Goal: Task Accomplishment & Management: Use online tool/utility

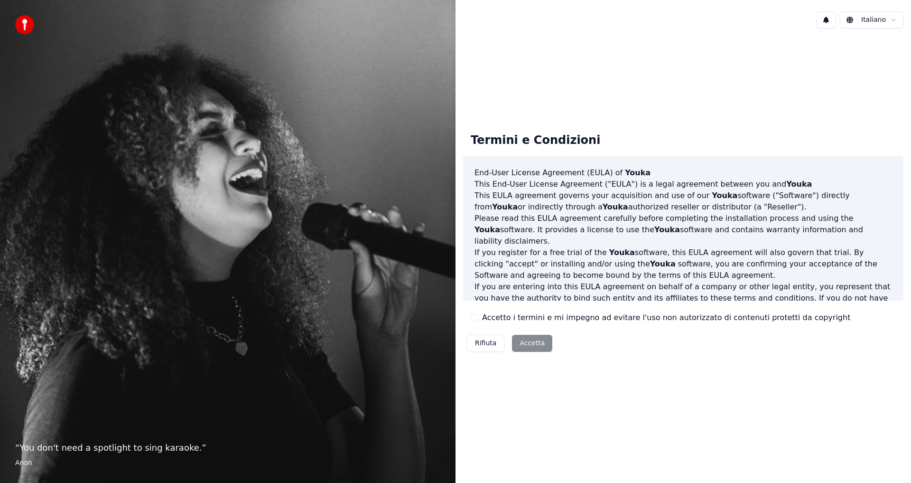
click at [531, 348] on div "Rifiuta Accetta" at bounding box center [509, 343] width 93 height 25
click at [521, 341] on div "Rifiuta Accetta" at bounding box center [509, 343] width 93 height 25
click at [868, 19] on html "“ You don't need a spotlight to sing karaoke. ” Anon Italiano Termini e Condizi…" at bounding box center [455, 241] width 911 height 483
click at [809, 50] on html "“ You don't need a spotlight to sing karaoke. ” Anon Italiano Termini e Condizi…" at bounding box center [455, 241] width 911 height 483
click at [522, 340] on div "Rifiuta Accetta" at bounding box center [509, 343] width 93 height 25
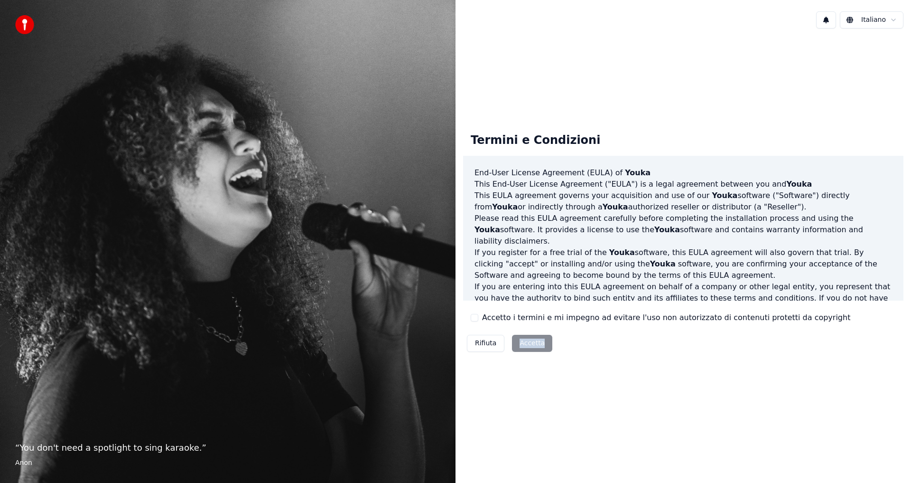
click at [522, 340] on div "Rifiuta Accetta" at bounding box center [509, 343] width 93 height 25
click at [539, 345] on div "Rifiuta Accetta" at bounding box center [509, 343] width 93 height 25
click at [530, 410] on div "Termini e Condizioni End-User License Agreement (EULA) of Youka This End-User L…" at bounding box center [684, 240] width 456 height 409
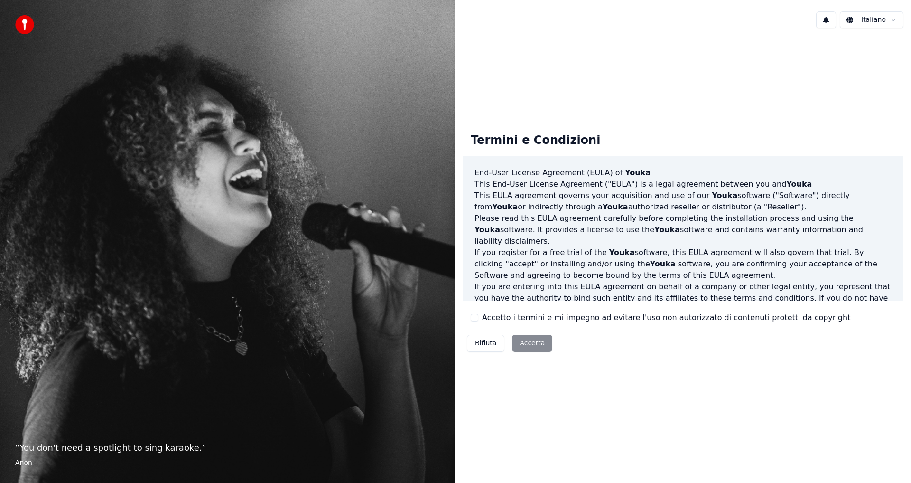
click at [530, 340] on div "Rifiuta Accetta" at bounding box center [509, 343] width 93 height 25
click at [494, 344] on button "Rifiuta" at bounding box center [485, 343] width 37 height 17
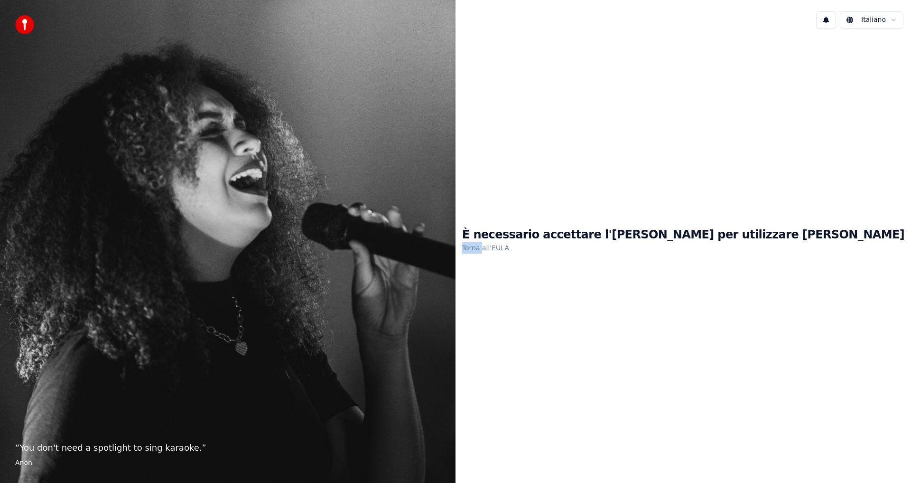
click at [494, 344] on div "È necessario accettare l'EULA per utilizzare Youka Torna all'EULA" at bounding box center [684, 240] width 456 height 409
click at [509, 246] on link "Torna all'EULA" at bounding box center [485, 247] width 47 height 15
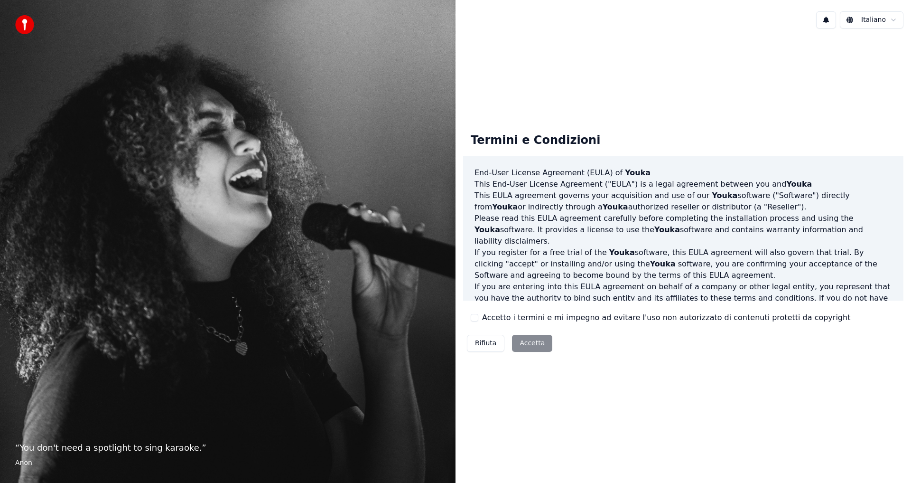
click at [529, 341] on div "Rifiuta Accetta" at bounding box center [509, 343] width 93 height 25
click at [527, 346] on div "Rifiuta Accetta" at bounding box center [509, 343] width 93 height 25
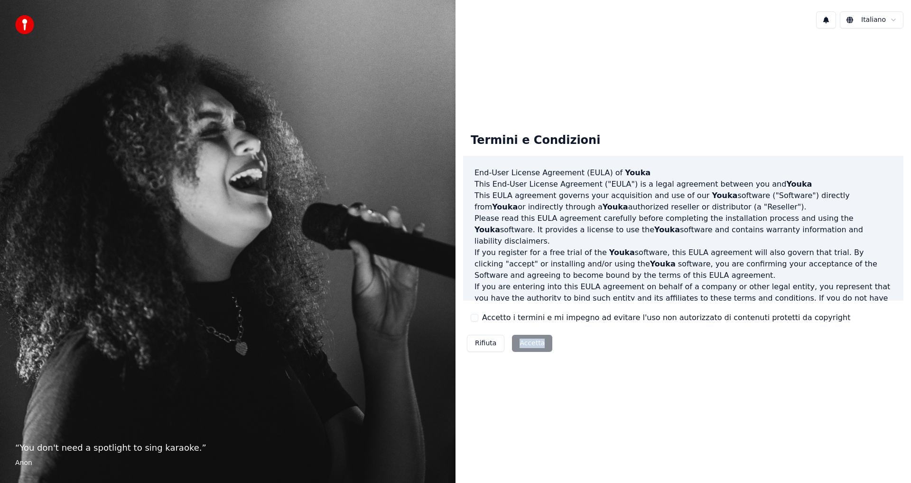
click at [522, 385] on div "Termini e Condizioni End-User License Agreement (EULA) of Youka This End-User L…" at bounding box center [684, 240] width 456 height 409
click at [537, 340] on div "Rifiuta Accetta" at bounding box center [509, 343] width 93 height 25
click at [540, 352] on div "Rifiuta Accetta" at bounding box center [509, 343] width 93 height 25
click at [539, 346] on div "Rifiuta Accetta" at bounding box center [509, 343] width 93 height 25
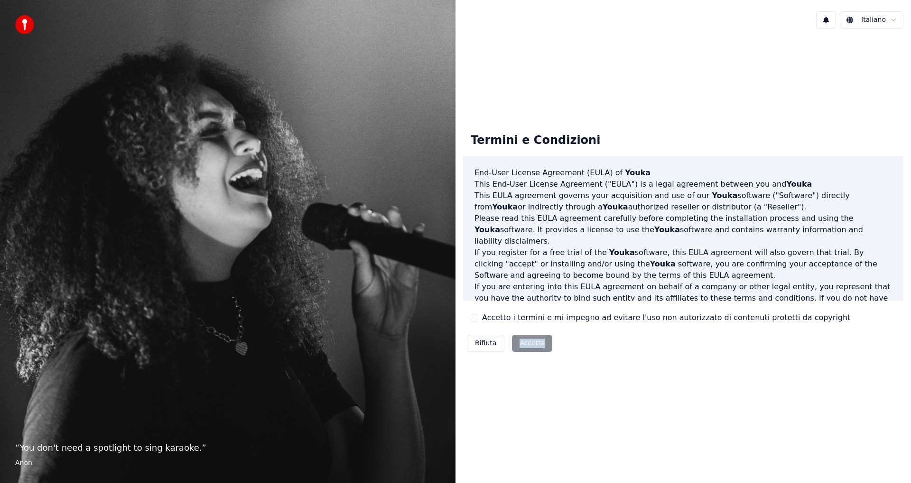
click at [539, 346] on div "Rifiuta Accetta" at bounding box center [509, 343] width 93 height 25
click at [619, 367] on div "Termini e Condizioni End-User License Agreement (EULA) of Youka This End-User L…" at bounding box center [684, 240] width 456 height 409
click at [473, 319] on button "Accetto i termini e mi impegno ad evitare l'uso non autorizzato di contenuti pr…" at bounding box center [475, 318] width 8 height 8
click at [543, 347] on button "Accetta" at bounding box center [532, 343] width 40 height 17
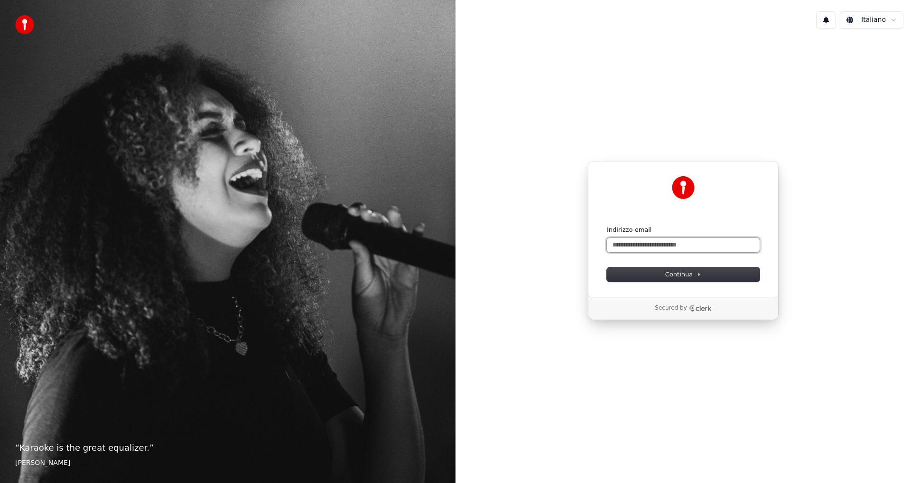
click at [671, 247] on input "Indirizzo email" at bounding box center [683, 245] width 153 height 14
click at [659, 273] on button "Continua" at bounding box center [683, 274] width 153 height 14
type input "**********"
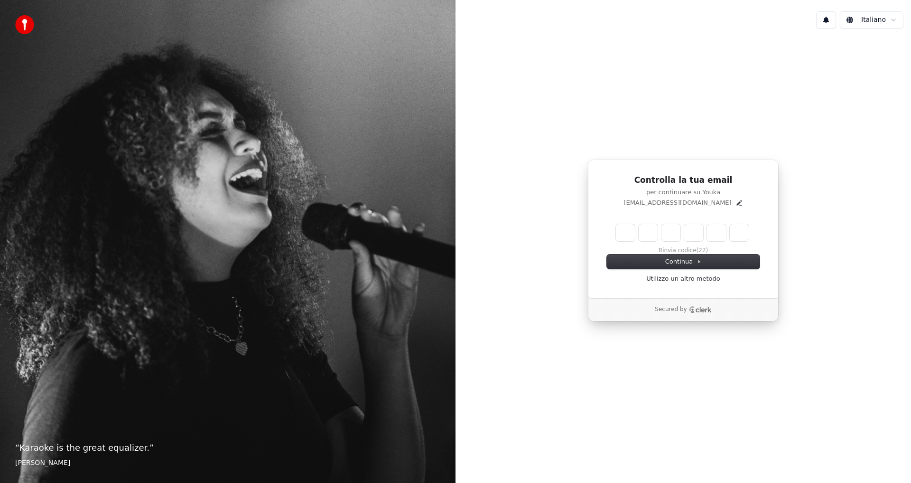
type input "*"
type input "**"
type input "*"
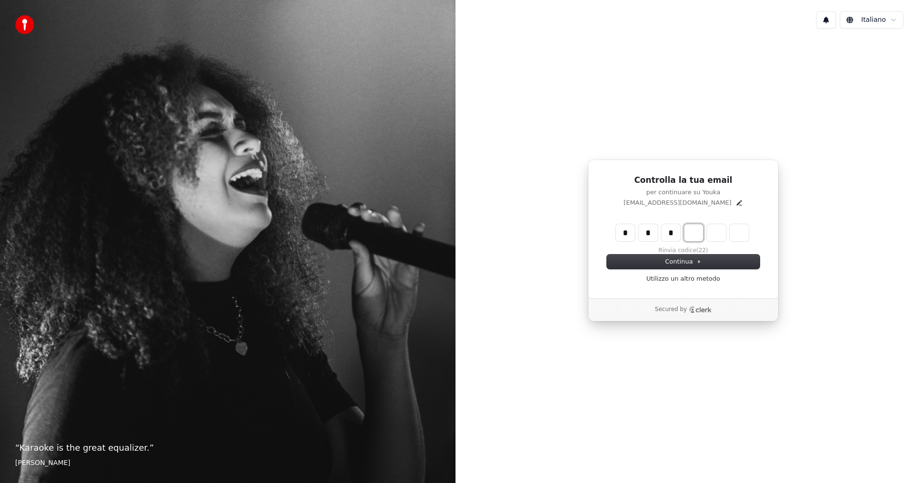
type input "***"
type input "*"
type input "****"
type input "*"
type input "******"
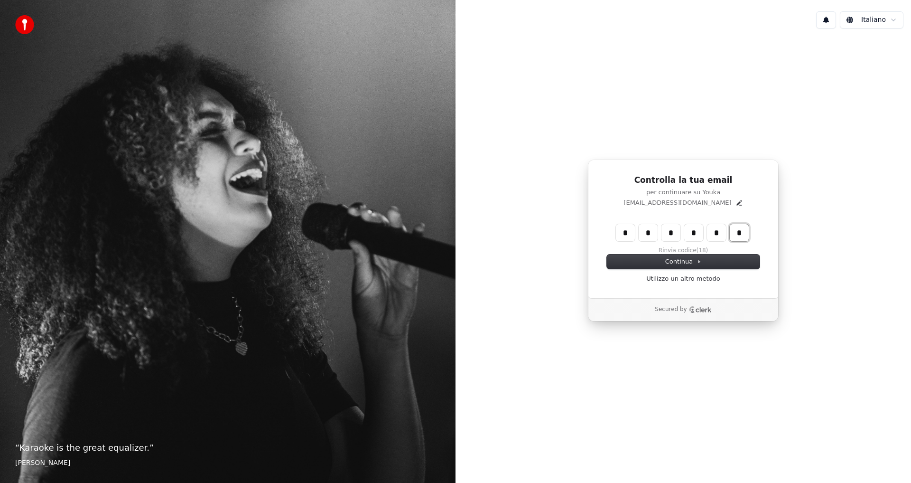
type input "*"
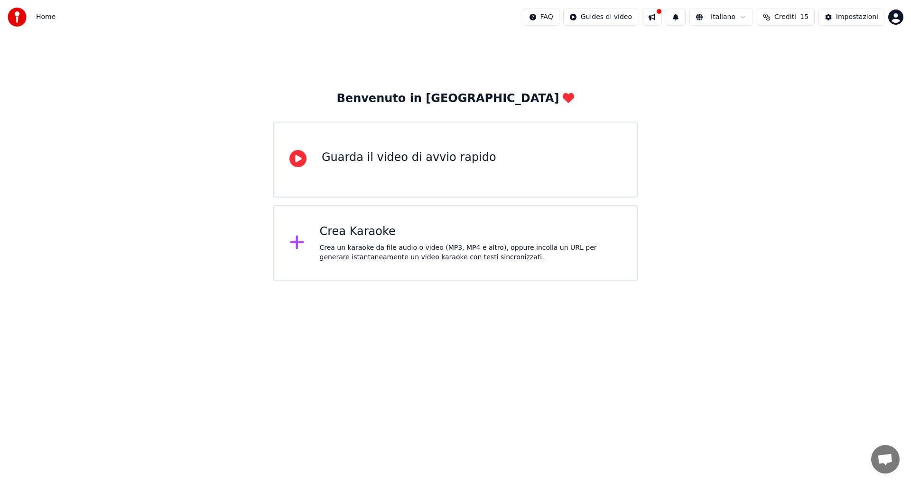
click at [366, 233] on div "Crea Karaoke" at bounding box center [471, 231] width 302 height 15
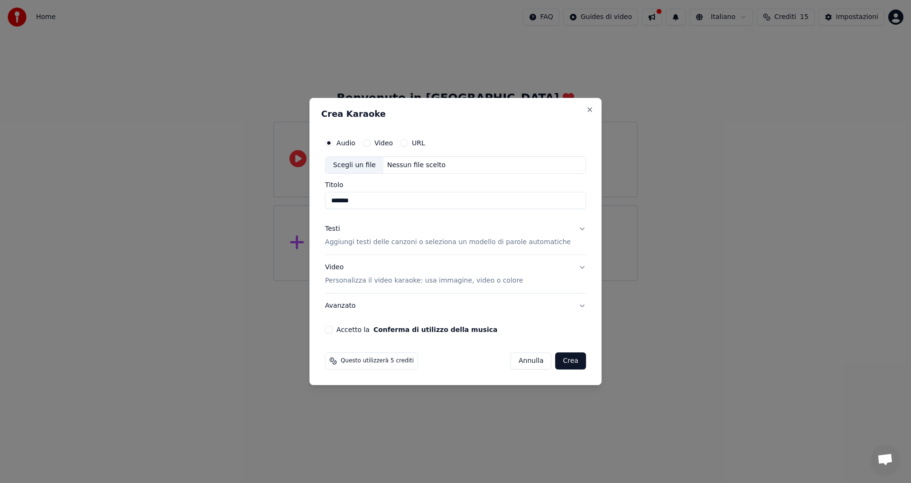
type input "*******"
click at [443, 281] on p "Personalizza il video karaoke: usa immagine, video o colore" at bounding box center [424, 280] width 198 height 9
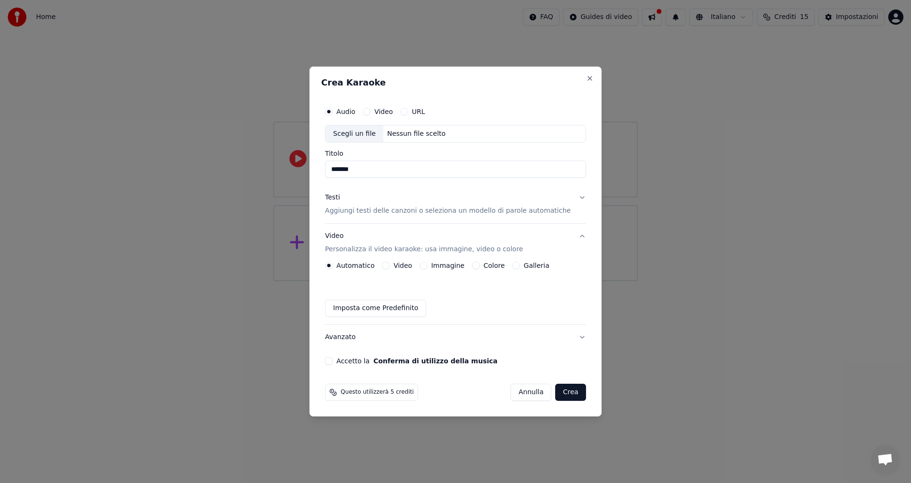
click at [530, 269] on label "Galleria" at bounding box center [537, 265] width 26 height 7
click at [520, 269] on button "Galleria" at bounding box center [517, 266] width 8 height 8
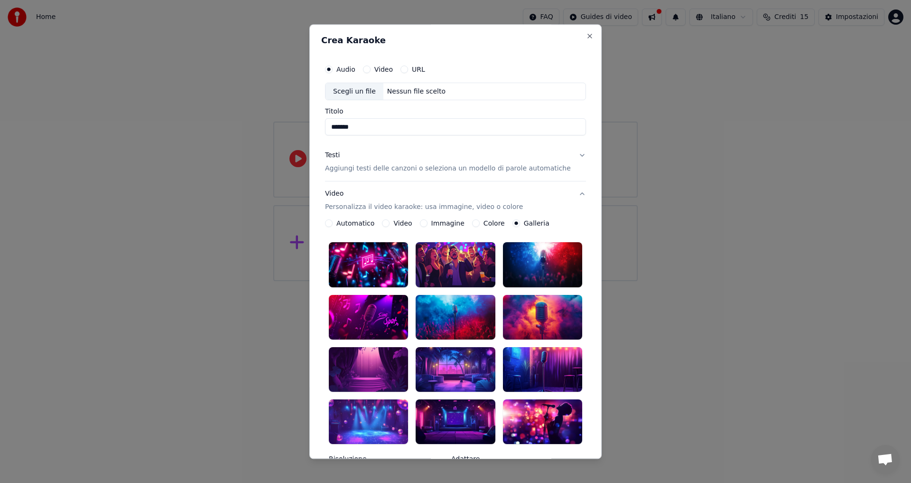
scroll to position [145, 0]
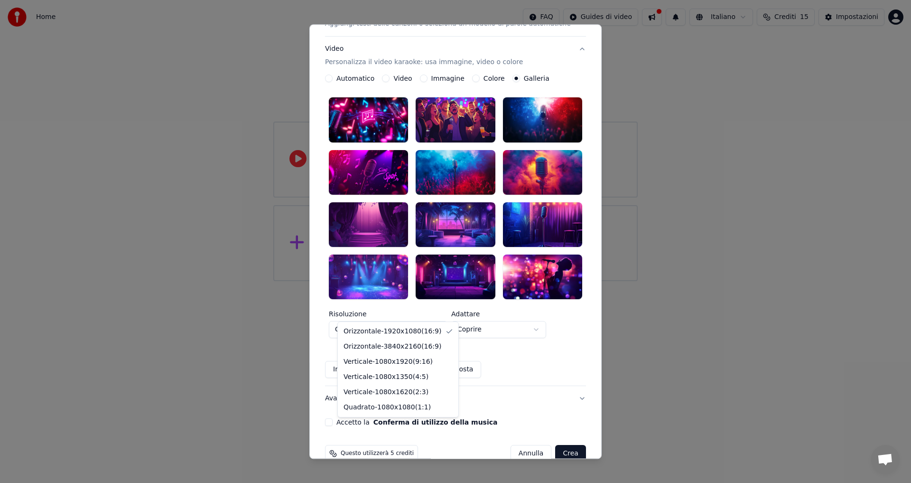
click at [442, 281] on body "**********" at bounding box center [455, 140] width 911 height 281
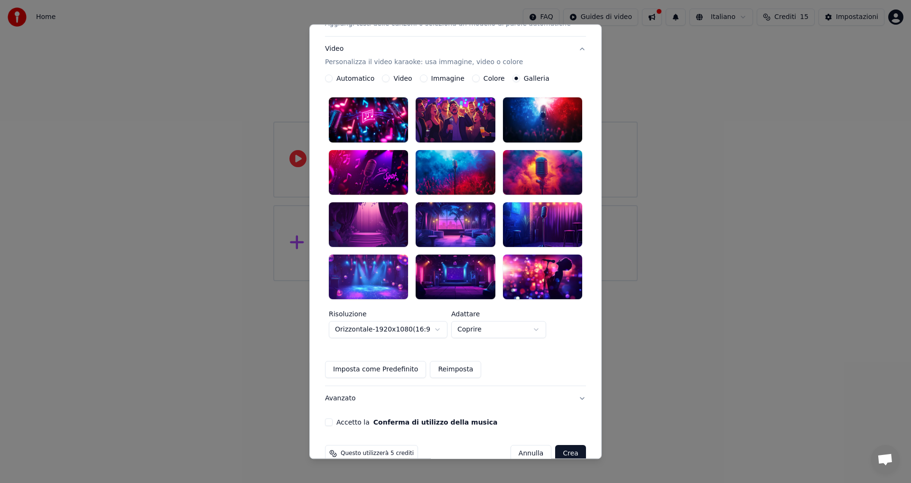
click at [549, 281] on body "**********" at bounding box center [455, 140] width 911 height 281
select select "*******"
click at [537, 281] on body "**********" at bounding box center [455, 140] width 911 height 281
click at [431, 281] on body "**********" at bounding box center [455, 140] width 911 height 281
click at [399, 361] on button "Imposta come Predefinito" at bounding box center [375, 369] width 101 height 17
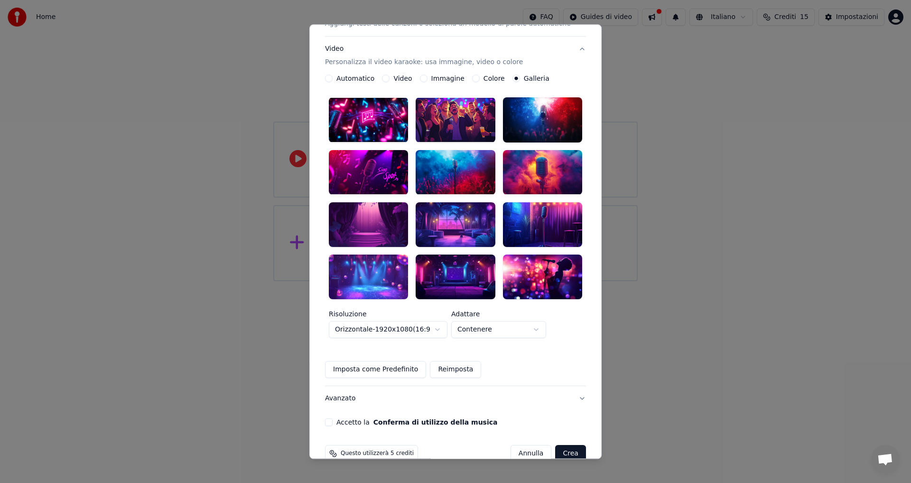
click at [445, 361] on button "Reimposta" at bounding box center [455, 369] width 51 height 17
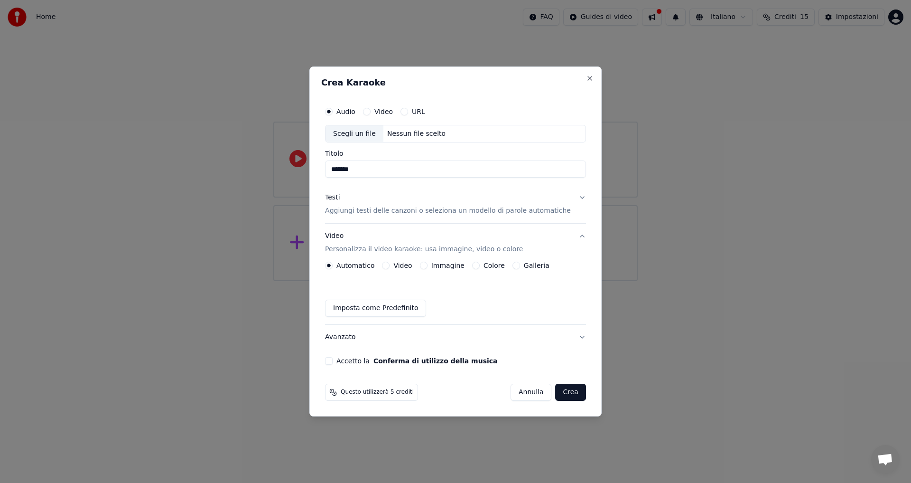
scroll to position [0, 0]
click at [459, 267] on label "Immagine" at bounding box center [447, 265] width 33 height 7
click at [428, 267] on button "Immagine" at bounding box center [424, 266] width 8 height 8
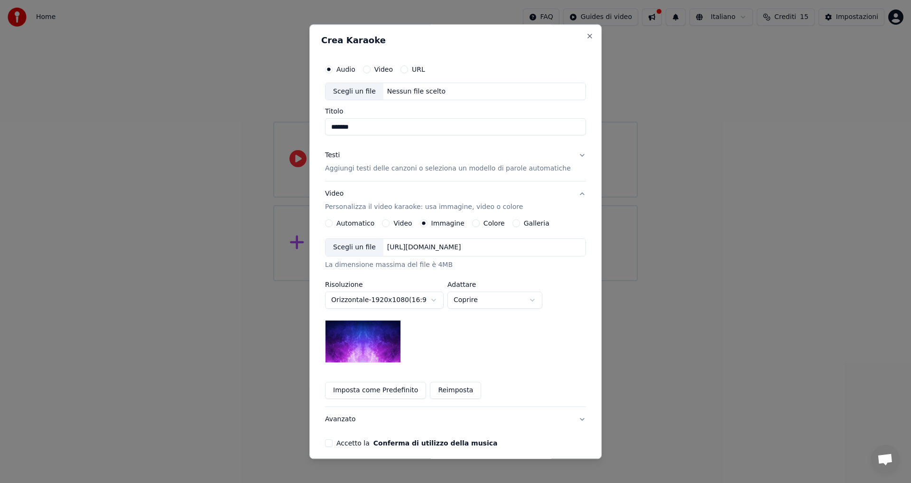
click at [389, 224] on button "Video" at bounding box center [386, 224] width 8 height 8
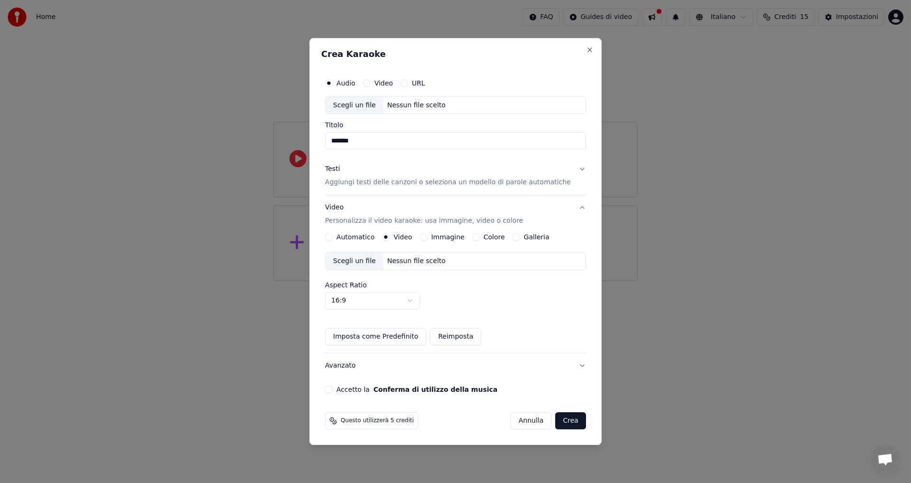
click at [516, 237] on button "Galleria" at bounding box center [517, 237] width 8 height 8
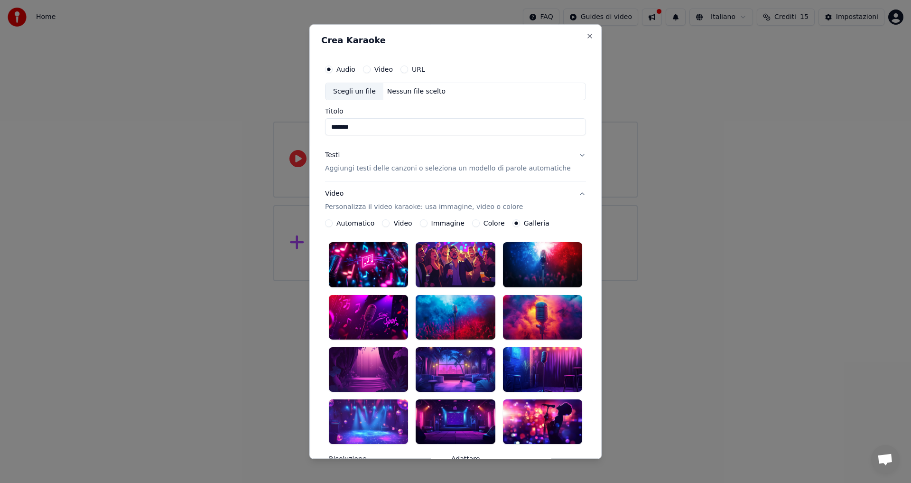
click at [390, 223] on button "Video" at bounding box center [386, 224] width 8 height 8
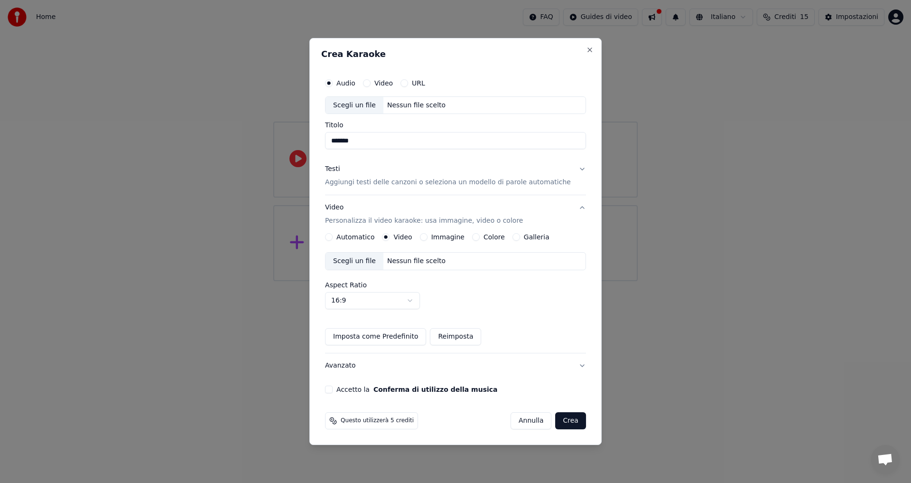
click at [390, 218] on p "Personalizza il video karaoke: usa immagine, video o colore" at bounding box center [424, 220] width 198 height 9
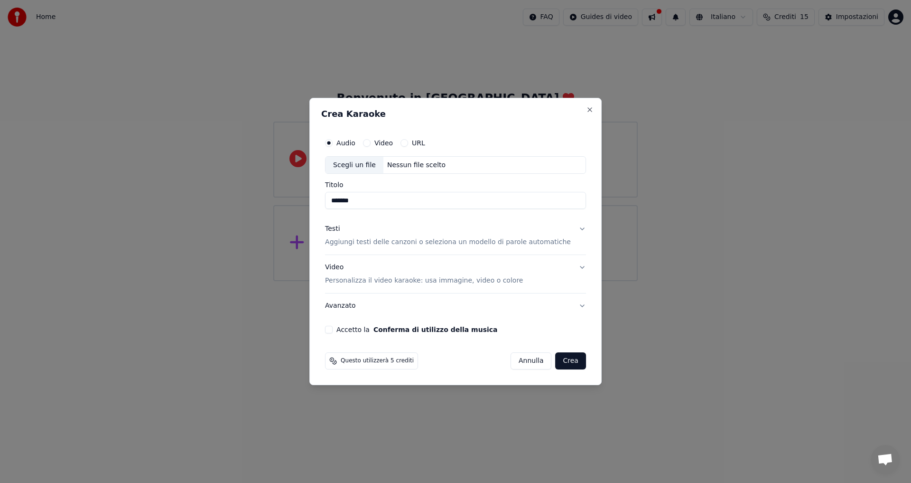
click at [388, 243] on p "Aggiungi testi delle canzoni o seleziona un modello di parole automatiche" at bounding box center [448, 242] width 246 height 9
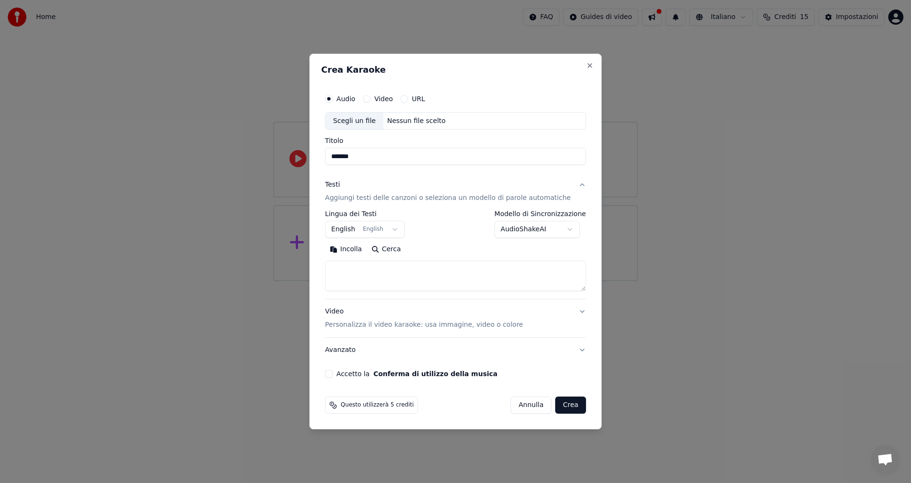
click at [400, 232] on body "**********" at bounding box center [455, 140] width 911 height 281
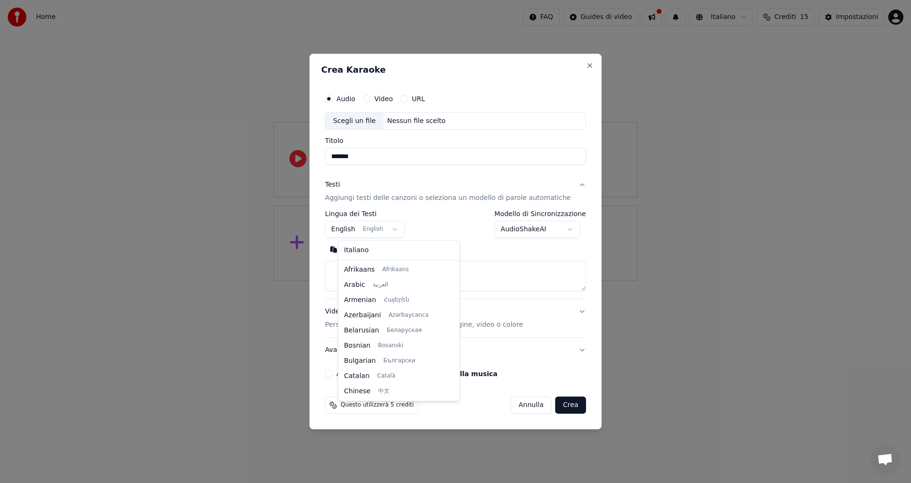
scroll to position [76, 0]
select select "**"
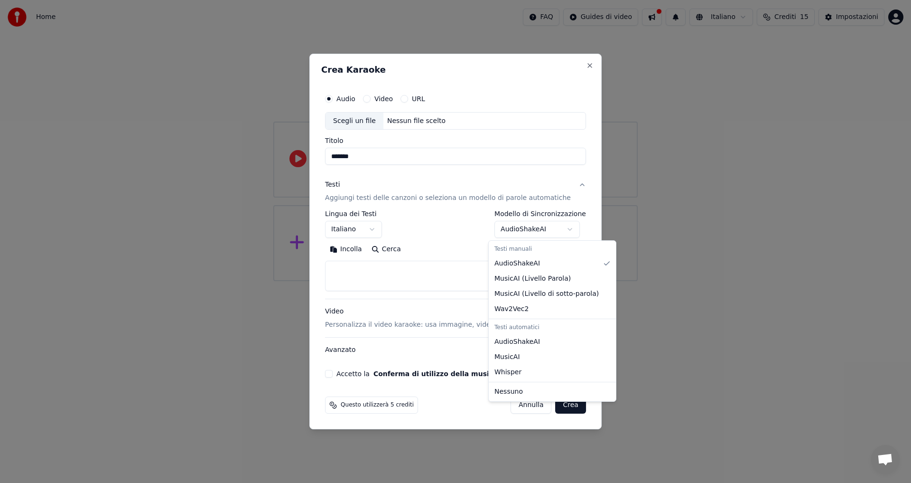
click at [564, 230] on body "**********" at bounding box center [455, 140] width 911 height 281
select select "**********"
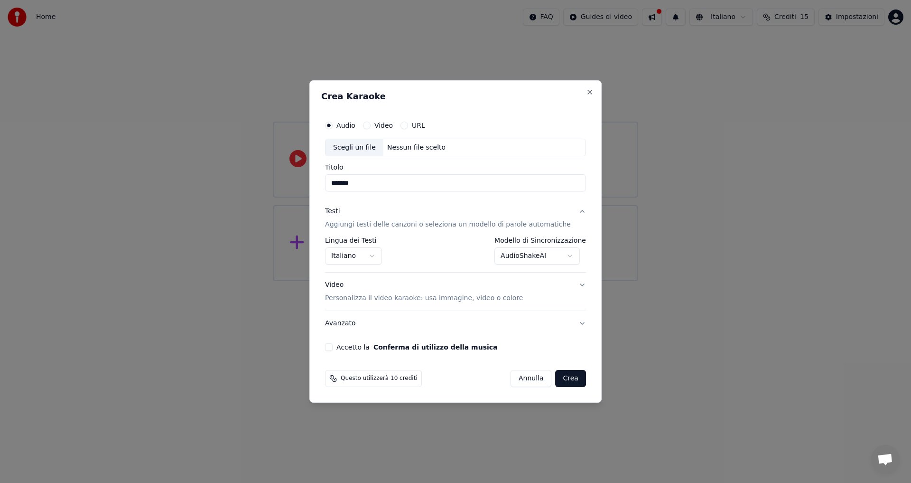
click at [353, 150] on div "Scegli un file" at bounding box center [355, 147] width 58 height 17
click at [408, 127] on button "URL" at bounding box center [405, 126] width 8 height 8
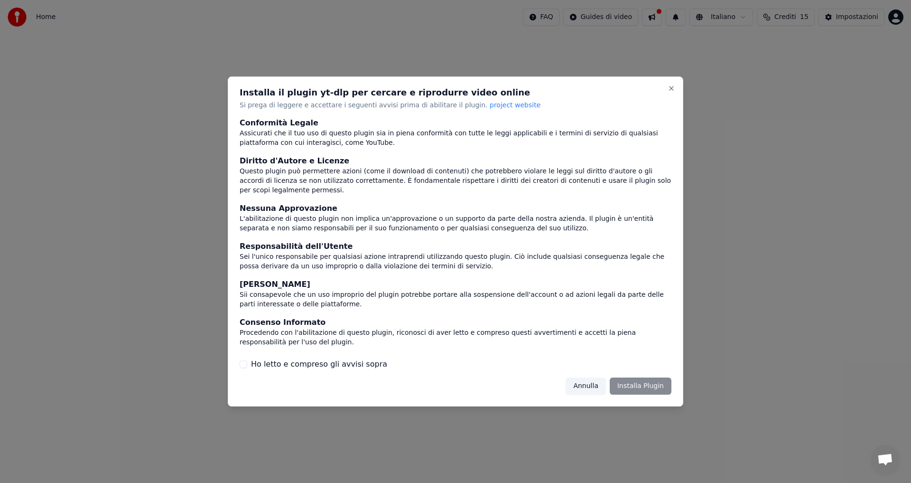
click at [643, 382] on div "Annulla Installa Plugin" at bounding box center [619, 385] width 106 height 17
click at [599, 383] on button "Annulla" at bounding box center [586, 385] width 40 height 17
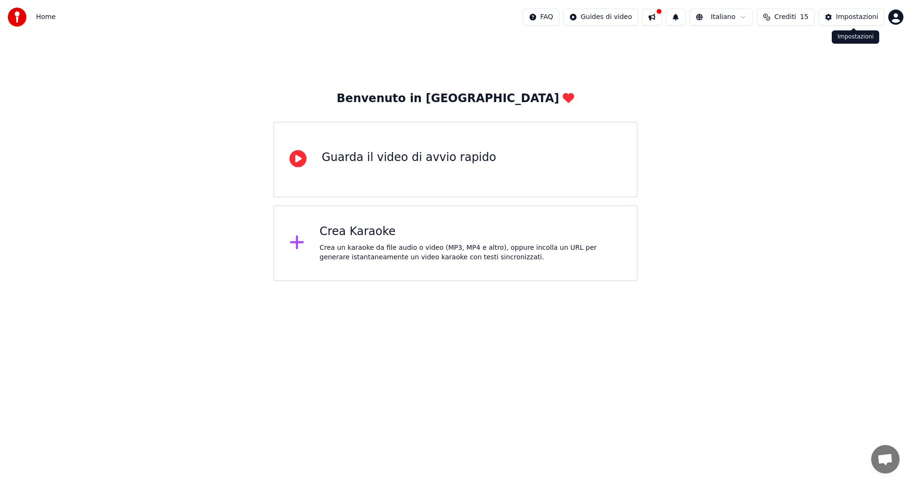
click at [843, 13] on div "Impostazioni" at bounding box center [857, 16] width 42 height 9
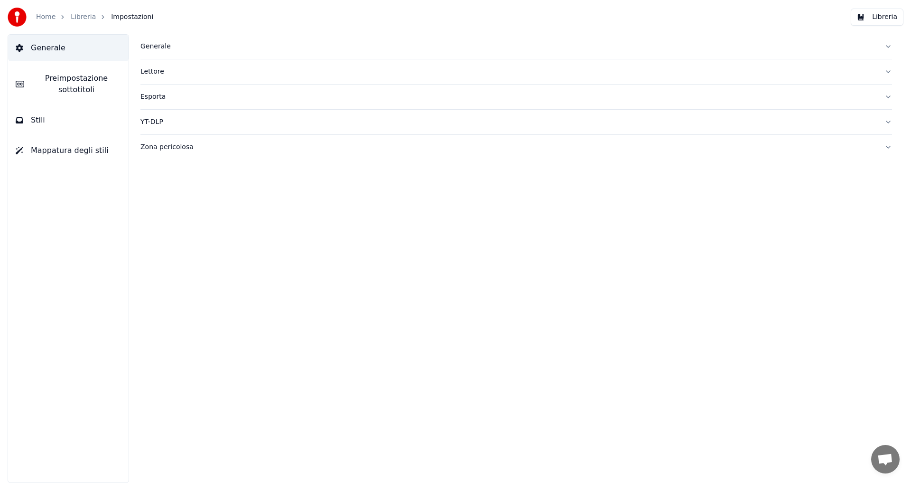
click at [50, 17] on link "Home" at bounding box center [45, 16] width 19 height 9
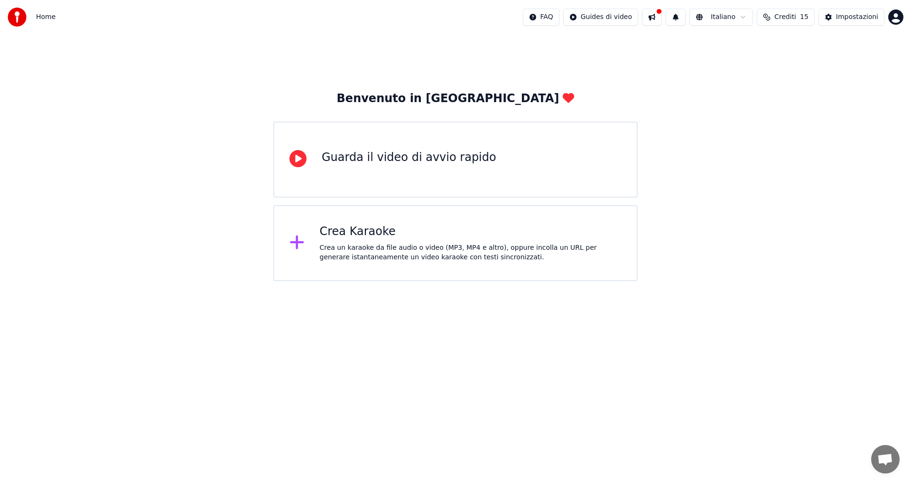
click at [343, 235] on div "Crea Karaoke" at bounding box center [471, 231] width 302 height 15
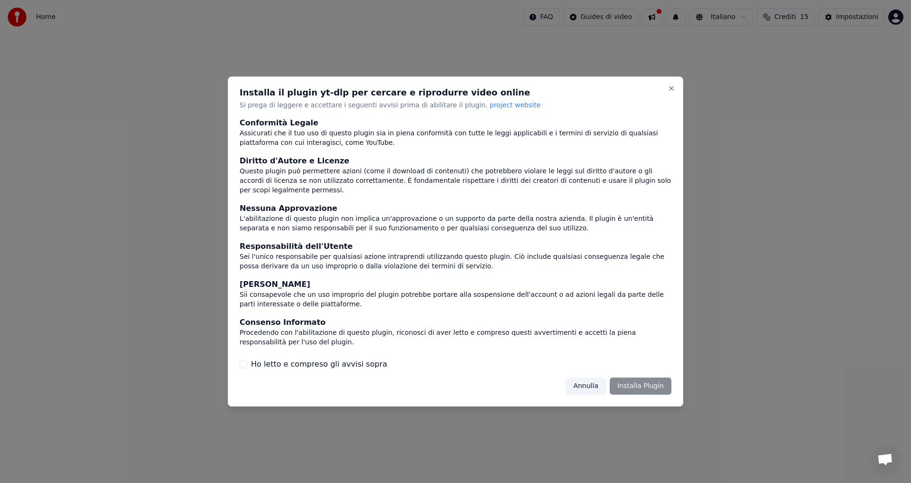
click at [587, 379] on button "Annulla" at bounding box center [586, 385] width 40 height 17
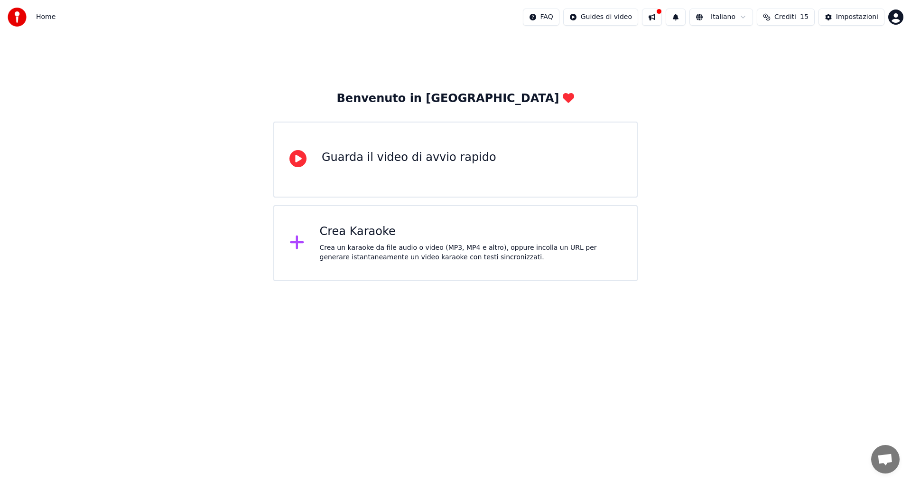
click at [320, 148] on div "Guarda il video di avvio rapido" at bounding box center [455, 160] width 365 height 76
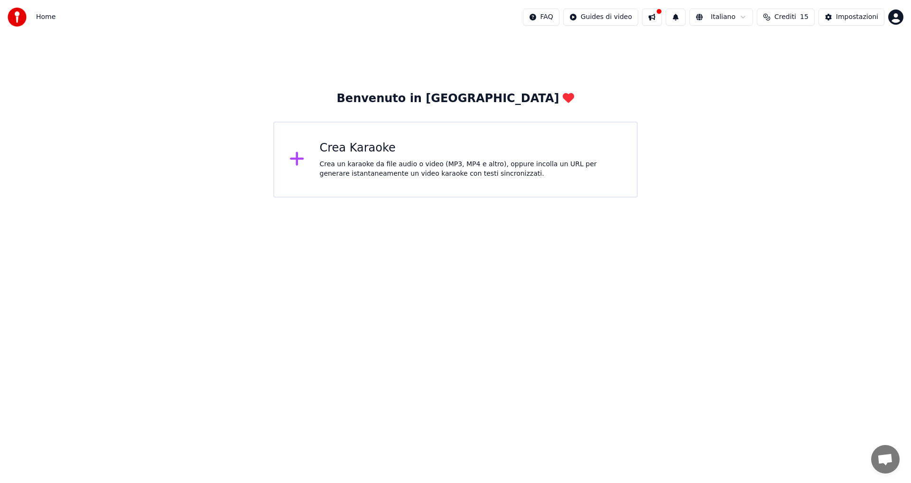
click at [321, 177] on div "Crea un karaoke da file audio o video (MP3, MP4 e altro), oppure incolla un URL…" at bounding box center [471, 168] width 302 height 19
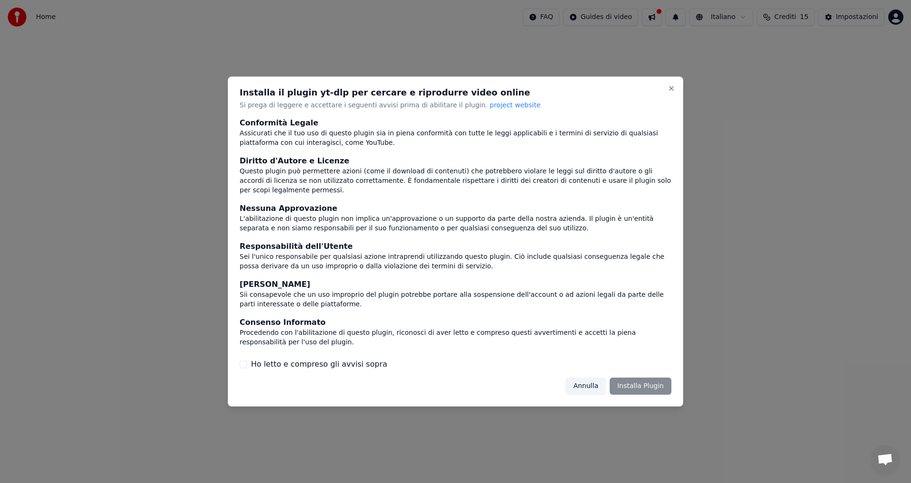
click at [258, 322] on div "Consenso Informato" at bounding box center [456, 322] width 432 height 11
click at [244, 361] on button "Ho letto e compreso gli avvisi sopra" at bounding box center [244, 364] width 8 height 8
click at [634, 384] on button "Installa Plugin" at bounding box center [641, 385] width 62 height 17
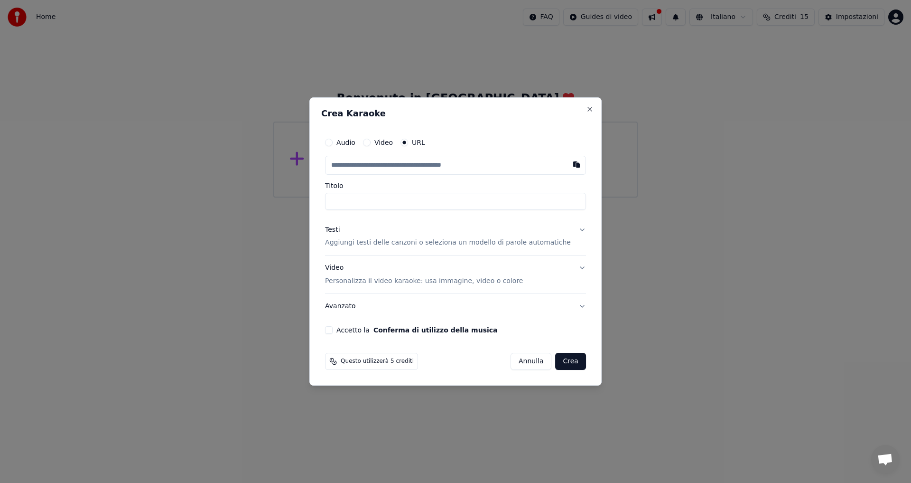
click at [351, 205] on input "Titolo" at bounding box center [455, 201] width 261 height 17
click at [333, 142] on button "Audio" at bounding box center [329, 143] width 8 height 8
click at [362, 197] on input "Titolo" at bounding box center [455, 200] width 261 height 17
type input "*******"
click at [391, 244] on p "Aggiungi testi delle canzoni o seleziona un modello di parole automatiche" at bounding box center [448, 242] width 246 height 9
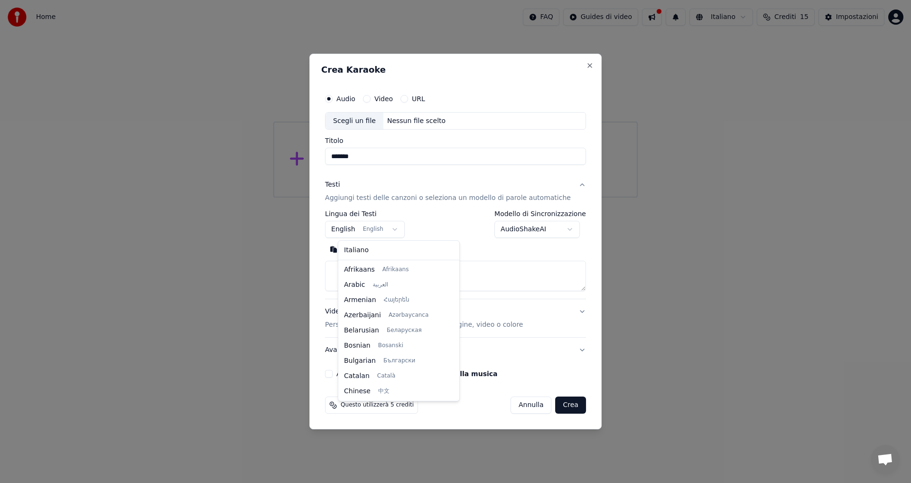
click at [365, 197] on body "**********" at bounding box center [455, 98] width 911 height 197
select select "**"
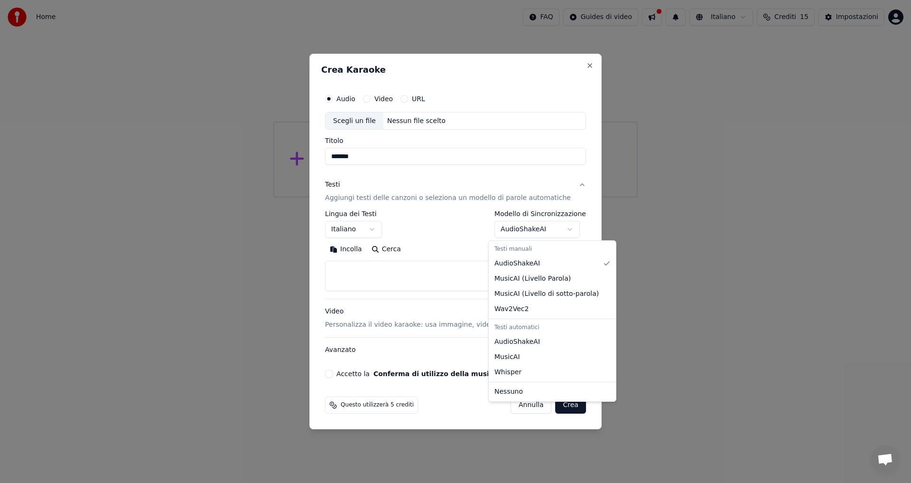
click at [525, 197] on body "**********" at bounding box center [455, 98] width 911 height 197
select select "**********"
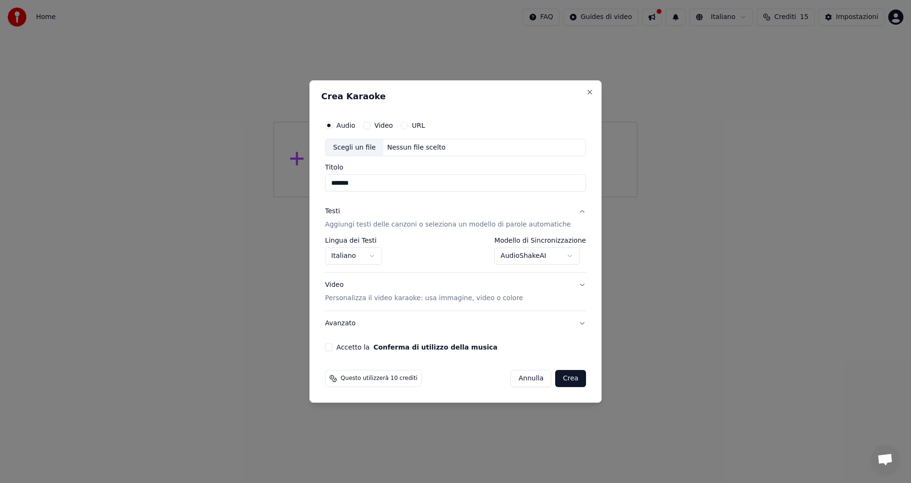
click at [414, 300] on p "Personalizza il video karaoke: usa immagine, video o colore" at bounding box center [424, 297] width 198 height 9
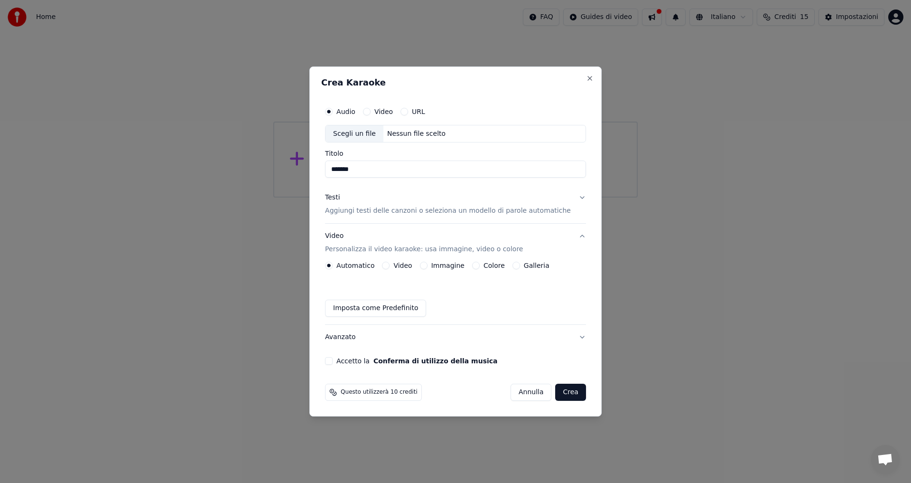
click at [561, 392] on button "Crea" at bounding box center [571, 392] width 30 height 17
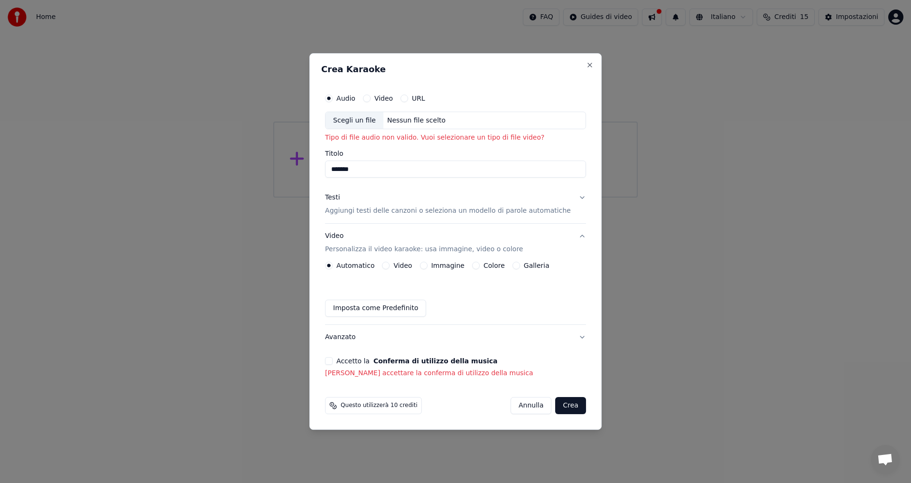
click at [333, 362] on button "Accetto la Conferma di utilizzo della musica" at bounding box center [329, 361] width 8 height 8
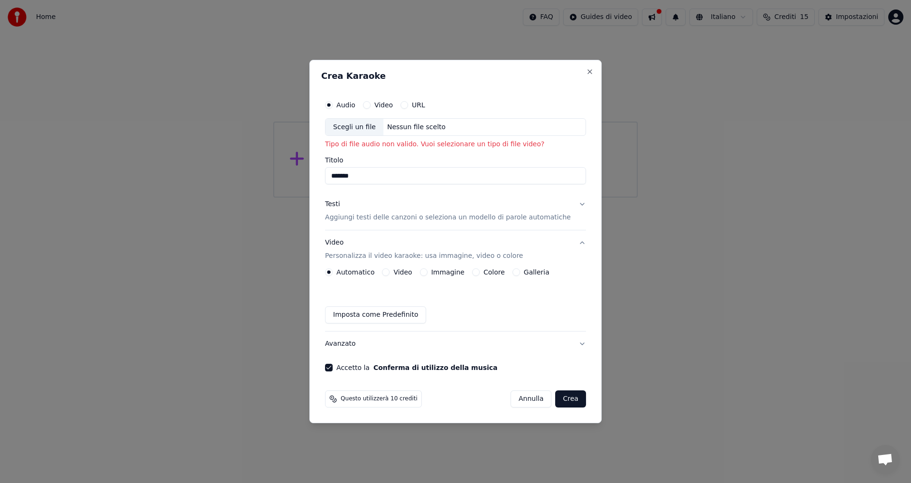
click at [560, 398] on button "Crea" at bounding box center [571, 398] width 30 height 17
click at [435, 130] on div "Nessun file scelto" at bounding box center [417, 126] width 66 height 9
click at [450, 122] on div "Scegli un file Nessun file scelto" at bounding box center [455, 127] width 261 height 18
type input "**********"
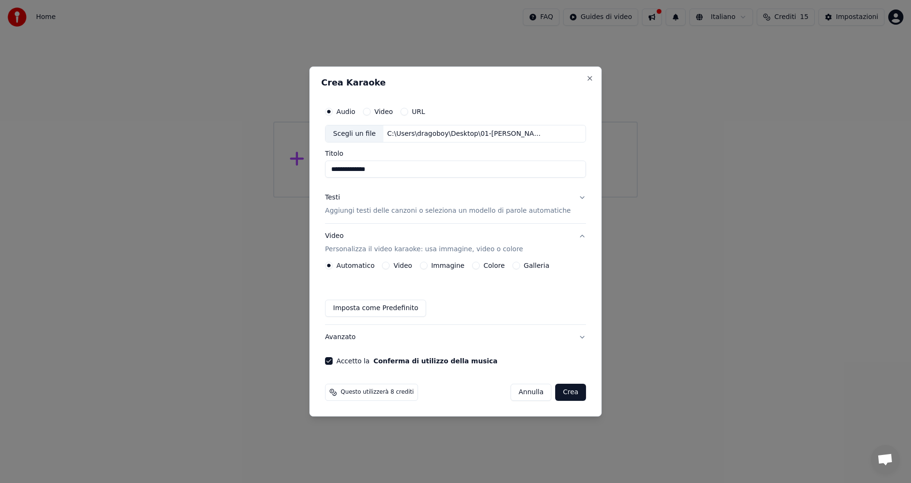
click at [562, 394] on button "Crea" at bounding box center [571, 392] width 30 height 17
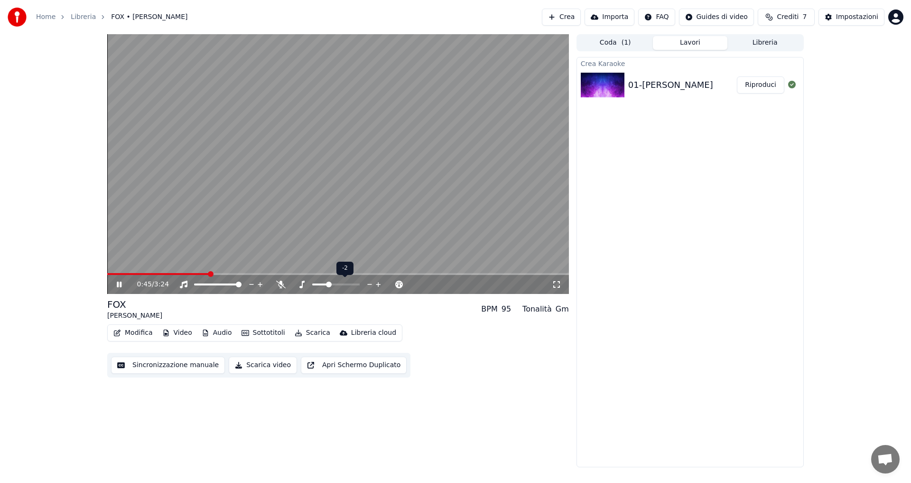
click at [329, 283] on span at bounding box center [329, 284] width 6 height 6
click at [328, 285] on div "0:50 / 3:24" at bounding box center [344, 284] width 415 height 9
click at [355, 284] on span at bounding box center [355, 284] width 6 height 6
click at [118, 283] on icon at bounding box center [119, 284] width 5 height 6
click at [112, 273] on span at bounding box center [180, 274] width 146 height 2
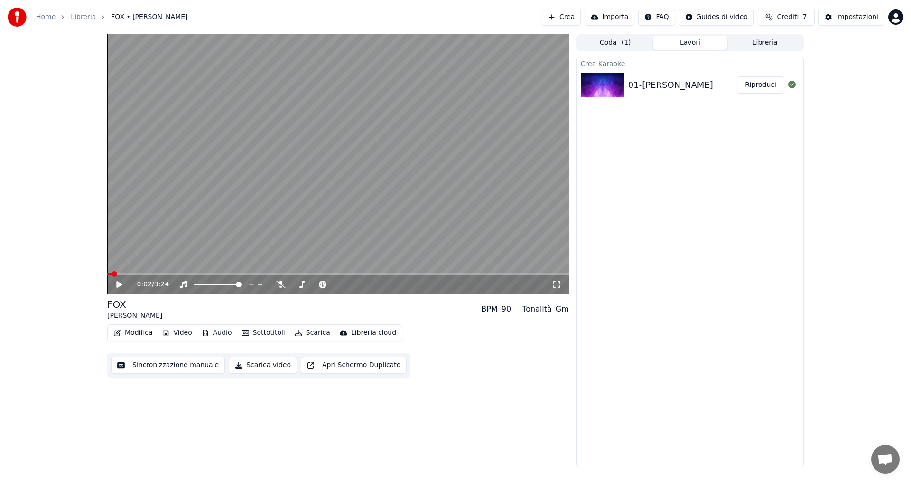
click at [112, 273] on span at bounding box center [115, 274] width 6 height 6
click at [107, 272] on span at bounding box center [110, 274] width 6 height 6
click at [121, 284] on icon at bounding box center [119, 284] width 6 height 7
click at [340, 284] on span at bounding box center [340, 284] width 6 height 6
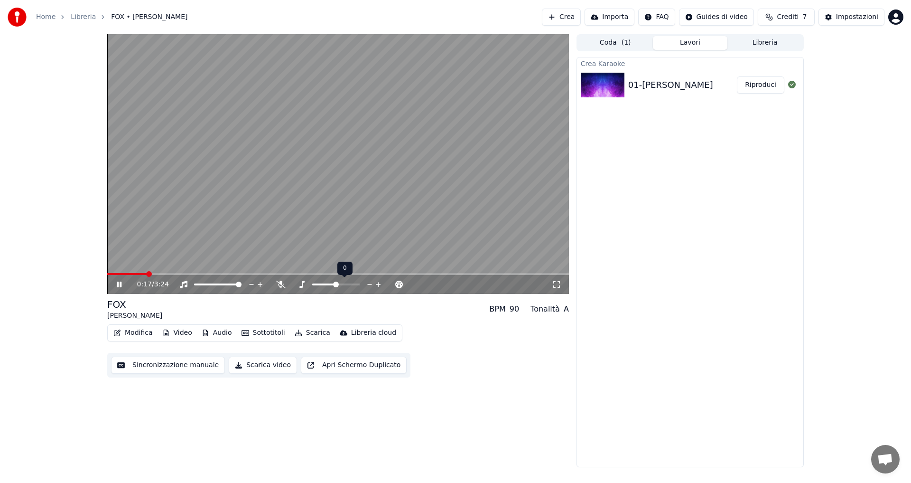
click at [335, 284] on span at bounding box center [324, 284] width 24 height 2
click at [398, 284] on icon at bounding box center [399, 284] width 9 height 9
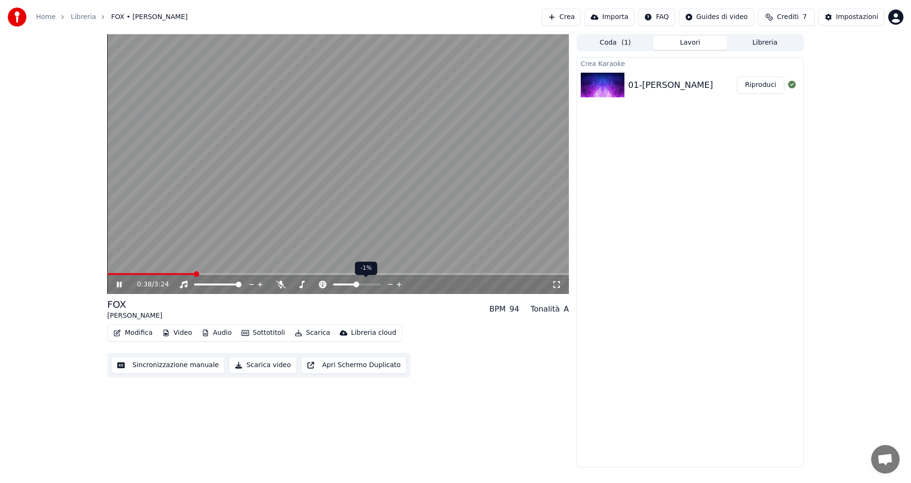
click at [398, 284] on icon at bounding box center [399, 284] width 9 height 9
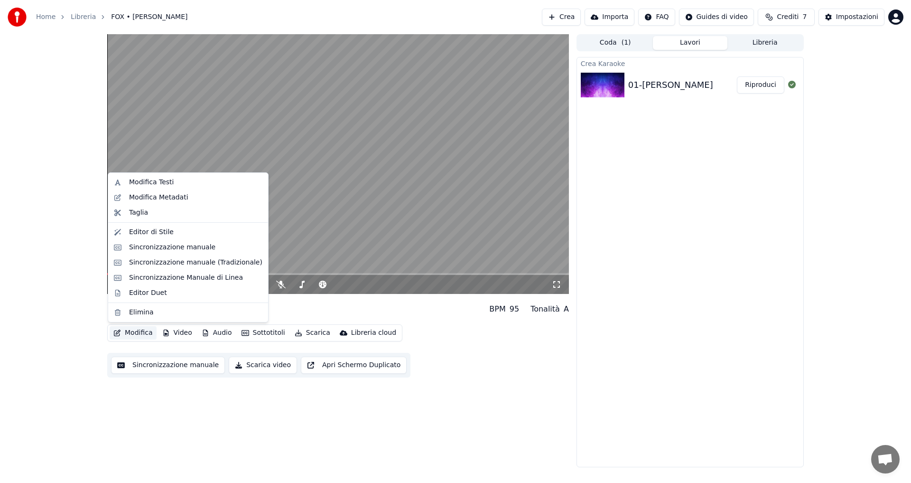
click at [131, 330] on button "Modifica" at bounding box center [133, 332] width 47 height 13
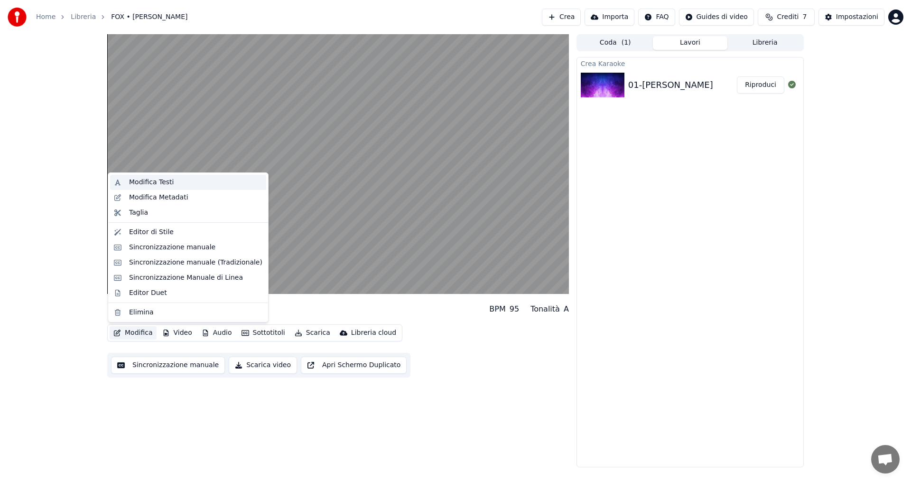
click at [163, 183] on div "Modifica Testi" at bounding box center [151, 182] width 45 height 9
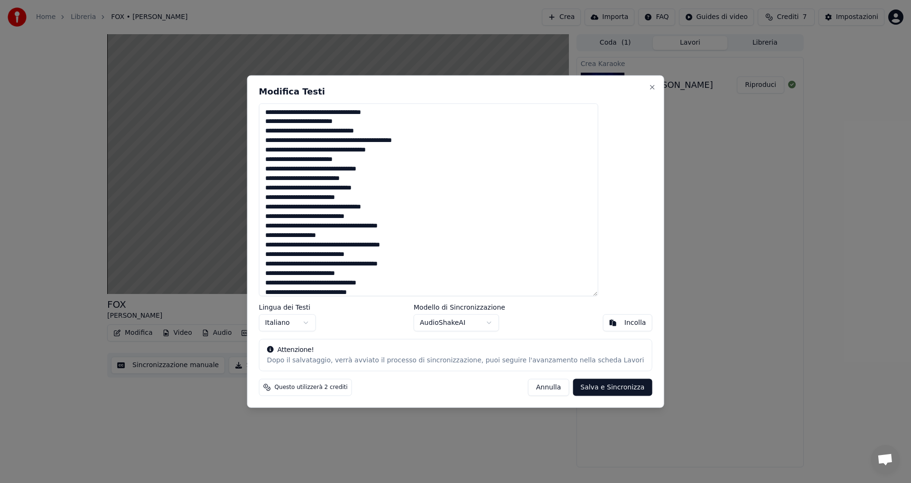
click at [309, 129] on textarea at bounding box center [428, 199] width 339 height 193
click at [316, 132] on textarea at bounding box center [428, 199] width 339 height 193
click at [312, 130] on textarea at bounding box center [428, 199] width 339 height 193
click at [344, 264] on textarea at bounding box center [428, 199] width 339 height 193
click at [347, 265] on textarea at bounding box center [428, 199] width 339 height 193
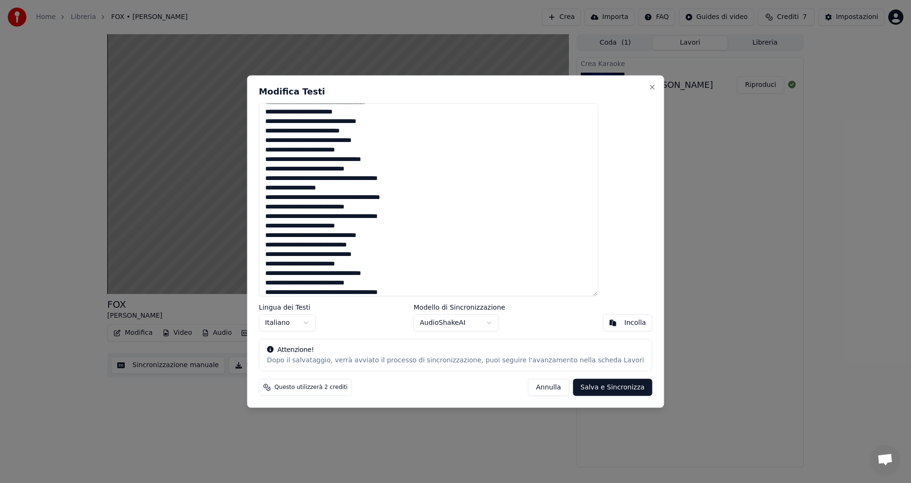
scroll to position [128, 0]
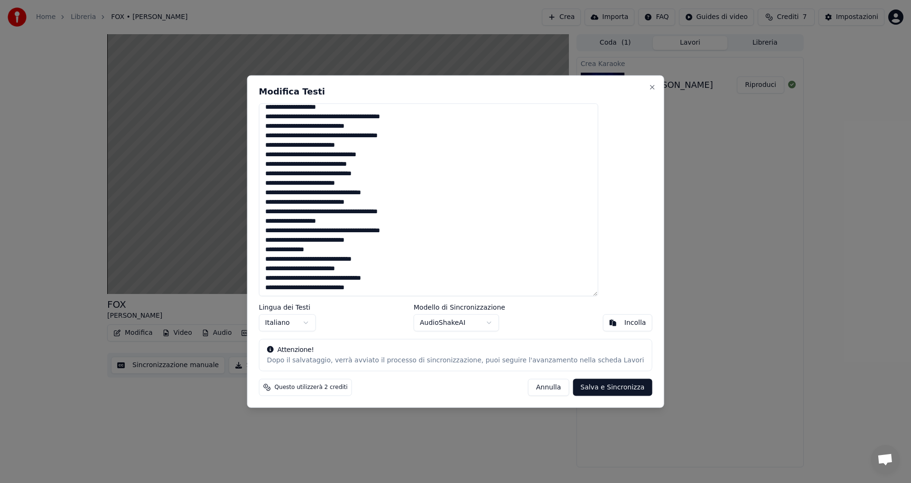
type textarea "**********"
click at [585, 389] on button "Salva e Sincronizza" at bounding box center [612, 387] width 79 height 17
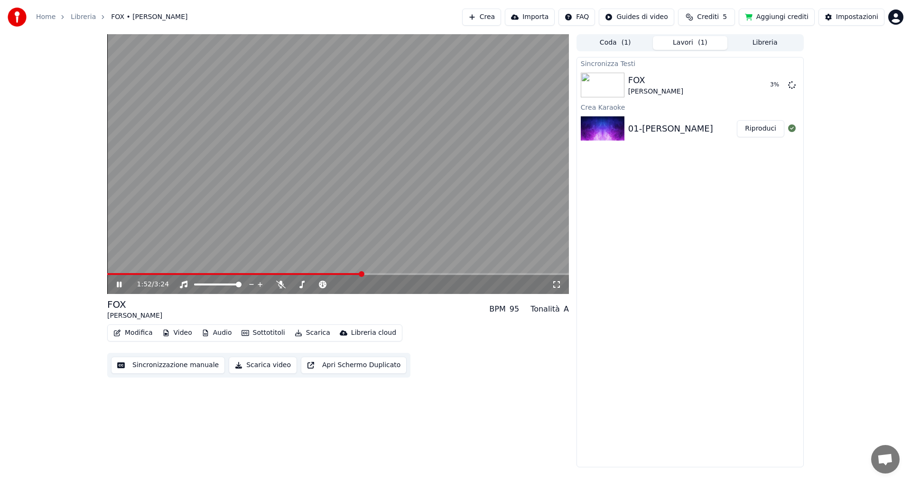
click at [121, 284] on icon at bounding box center [119, 284] width 5 height 6
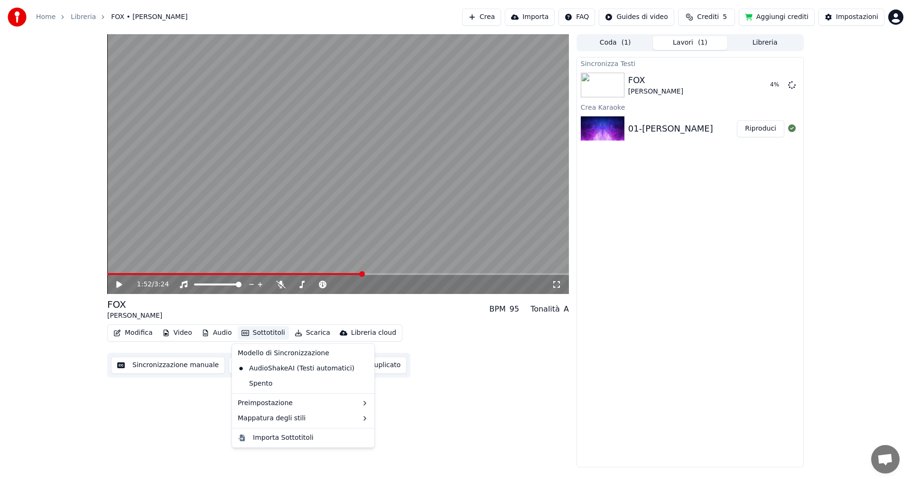
click at [267, 332] on button "Sottotitoli" at bounding box center [263, 332] width 51 height 13
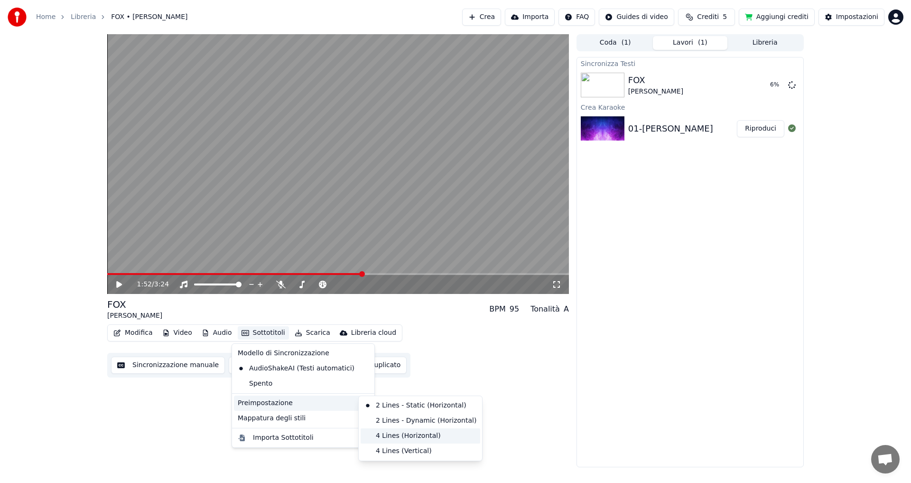
click at [383, 438] on div "4 Lines (Horizontal)" at bounding box center [421, 435] width 120 height 15
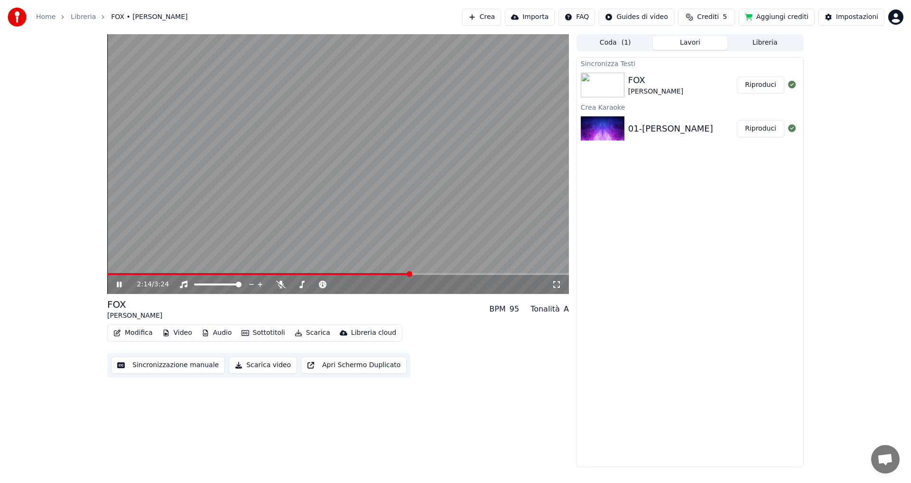
click at [116, 284] on icon at bounding box center [126, 285] width 22 height 8
click at [654, 91] on div "[PERSON_NAME]" at bounding box center [655, 91] width 55 height 9
click at [650, 88] on div "[PERSON_NAME]" at bounding box center [655, 91] width 55 height 9
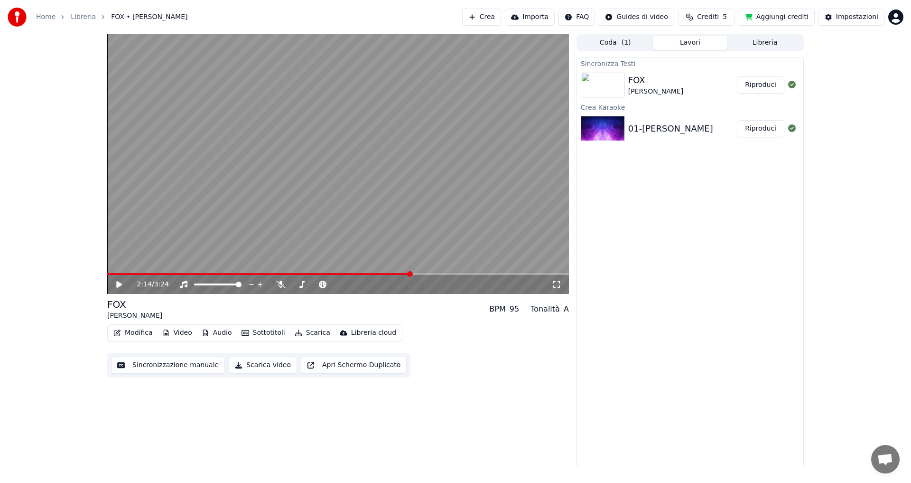
click at [650, 88] on div "[PERSON_NAME]" at bounding box center [655, 91] width 55 height 9
click at [121, 286] on icon at bounding box center [126, 285] width 22 height 8
click at [116, 281] on icon at bounding box center [126, 285] width 22 height 8
click at [107, 271] on span at bounding box center [110, 274] width 6 height 6
click at [120, 285] on icon at bounding box center [119, 284] width 6 height 7
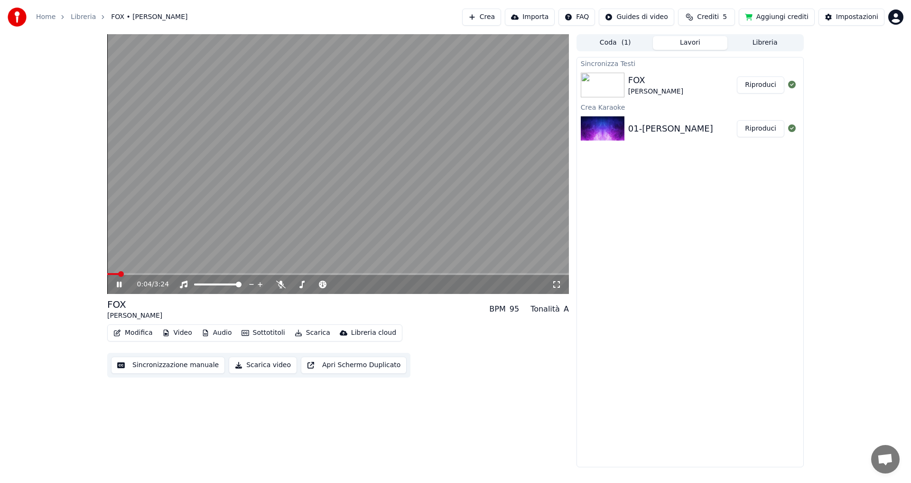
click at [677, 133] on div "01-[PERSON_NAME]" at bounding box center [670, 128] width 85 height 13
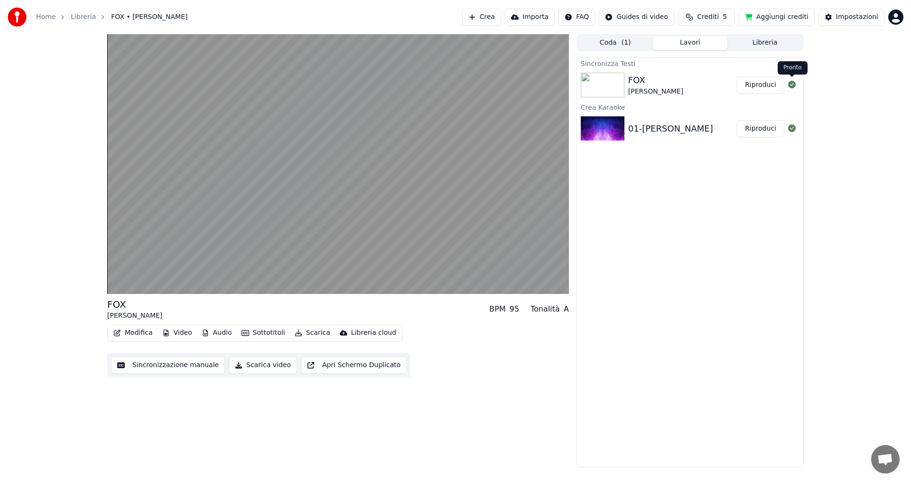
click at [791, 85] on icon at bounding box center [792, 85] width 8 height 8
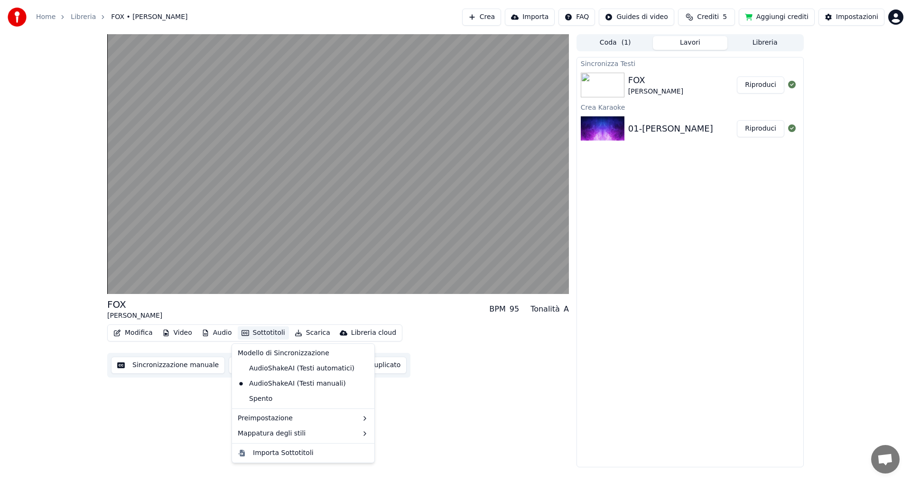
click at [253, 333] on button "Sottotitoli" at bounding box center [263, 332] width 51 height 13
click at [251, 368] on div "AudioShakeAI (Testi automatici)" at bounding box center [296, 368] width 124 height 15
click at [261, 336] on button "Sottotitoli" at bounding box center [263, 332] width 51 height 13
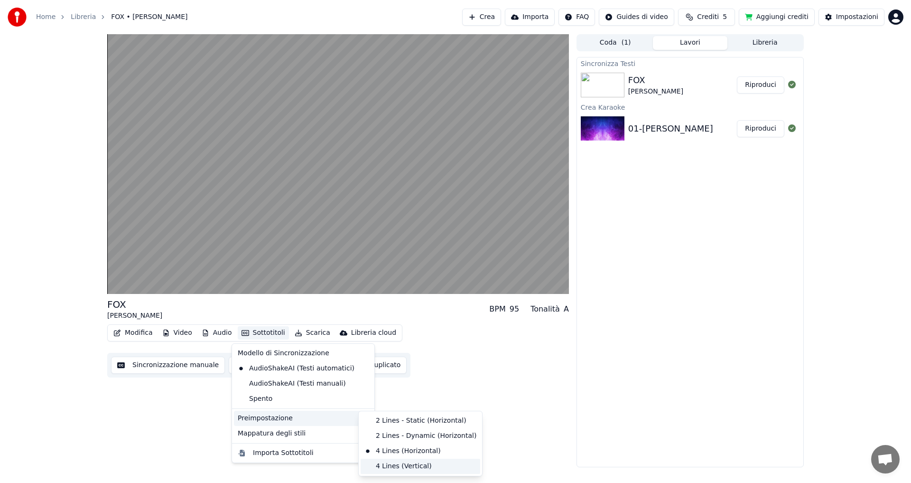
click at [389, 468] on div "4 Lines (Vertical)" at bounding box center [421, 466] width 120 height 15
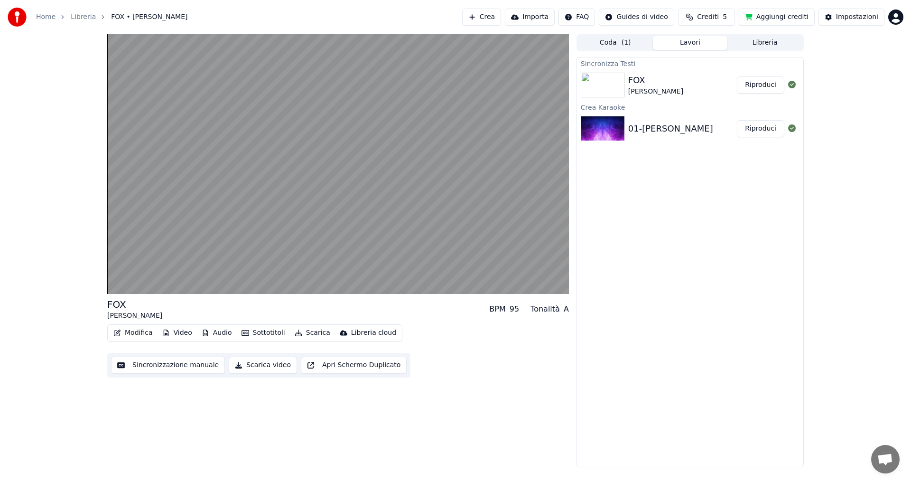
click at [259, 336] on button "Sottotitoli" at bounding box center [263, 332] width 51 height 13
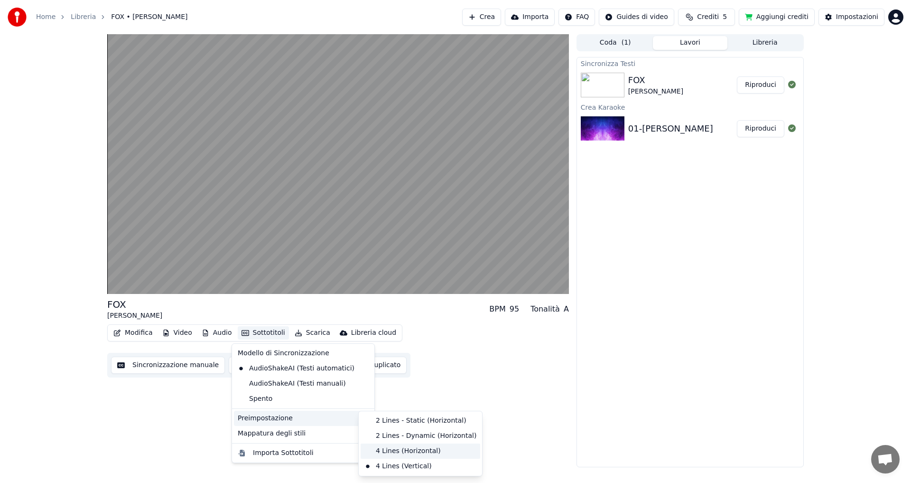
click at [385, 453] on div "4 Lines (Horizontal)" at bounding box center [421, 450] width 120 height 15
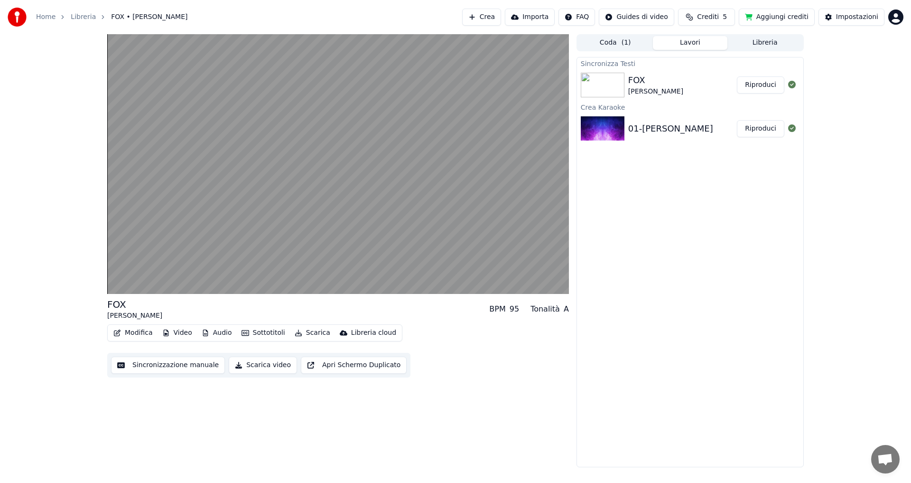
click at [139, 333] on button "Modifica" at bounding box center [133, 332] width 47 height 13
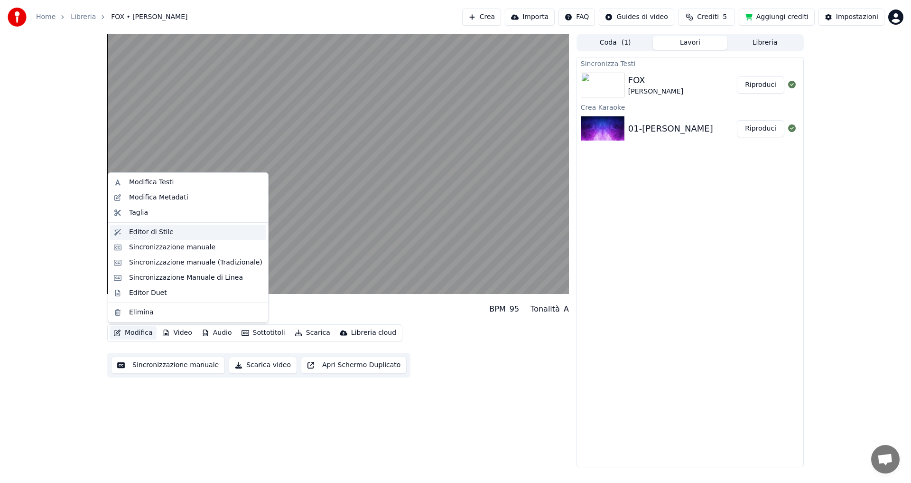
click at [125, 233] on div "Editor di Stile" at bounding box center [188, 232] width 156 height 15
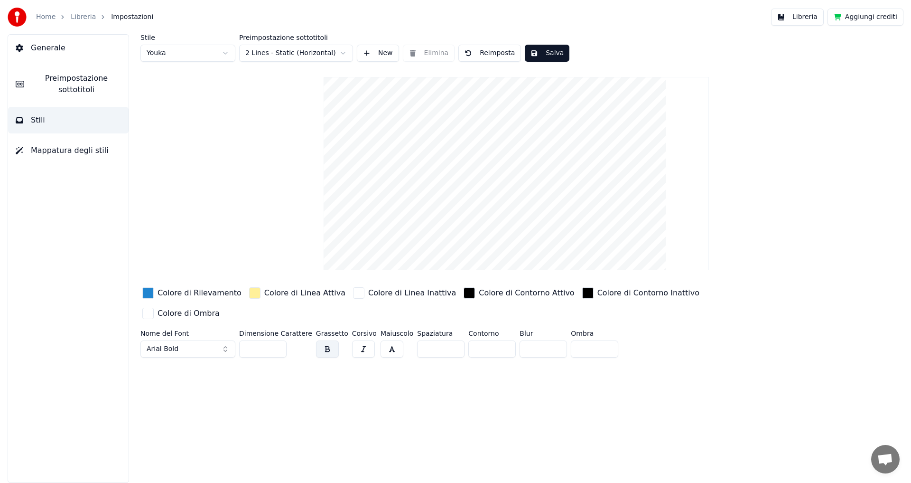
click at [223, 340] on button "Arial Bold" at bounding box center [188, 348] width 95 height 17
click at [225, 340] on button "Arial Bold" at bounding box center [188, 348] width 95 height 17
click at [166, 344] on span "Arial Bold" at bounding box center [163, 348] width 32 height 9
click at [154, 308] on div "button" at bounding box center [147, 313] width 11 height 11
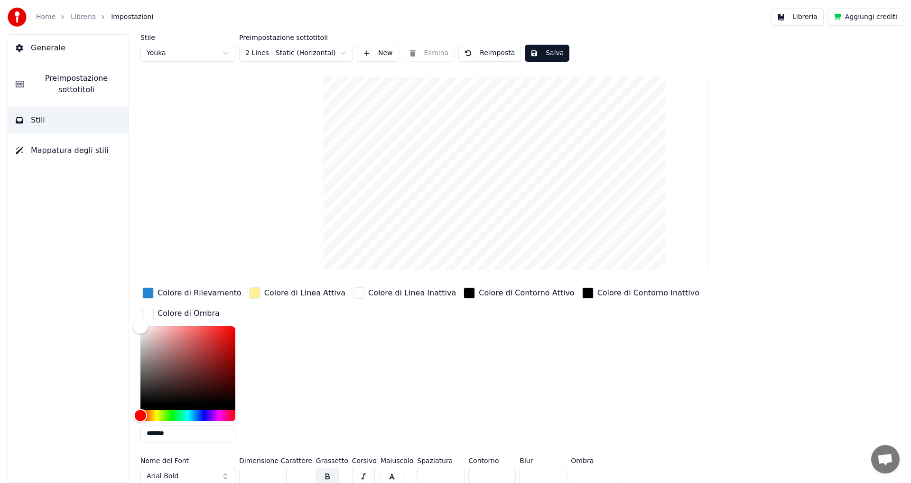
type input "*******"
click at [235, 378] on div "Color" at bounding box center [188, 365] width 95 height 78
click at [249, 293] on div "button" at bounding box center [254, 292] width 11 height 11
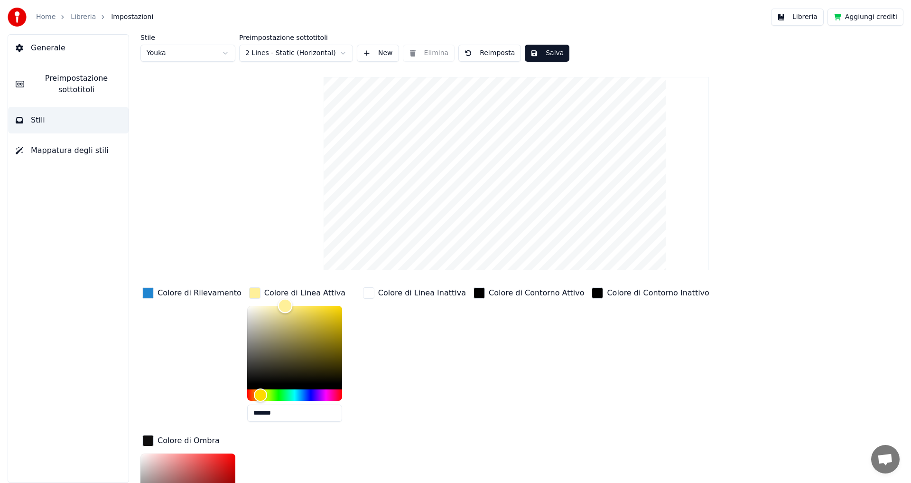
type input "*******"
click at [252, 377] on div "Color" at bounding box center [294, 345] width 95 height 78
click at [150, 292] on div "button" at bounding box center [147, 292] width 11 height 11
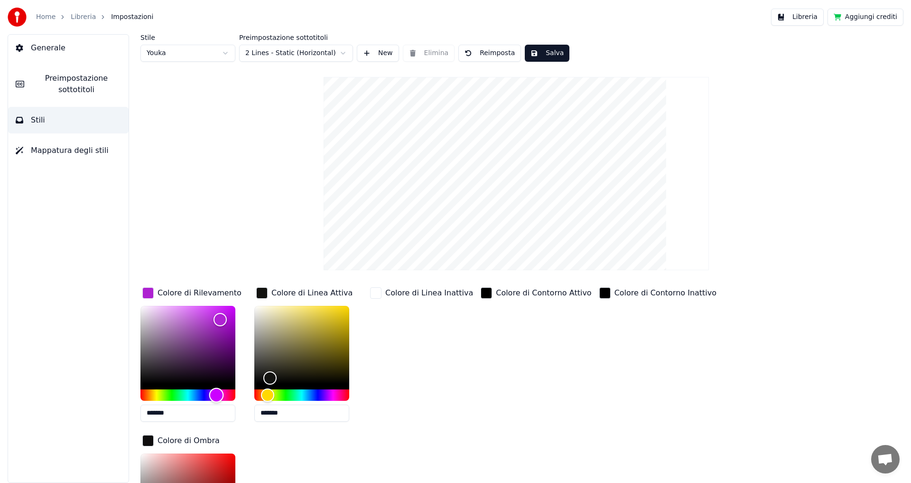
type input "*******"
drag, startPoint x: 195, startPoint y: 395, endPoint x: 218, endPoint y: 393, distance: 22.9
click at [218, 393] on div "Hue" at bounding box center [218, 394] width 15 height 15
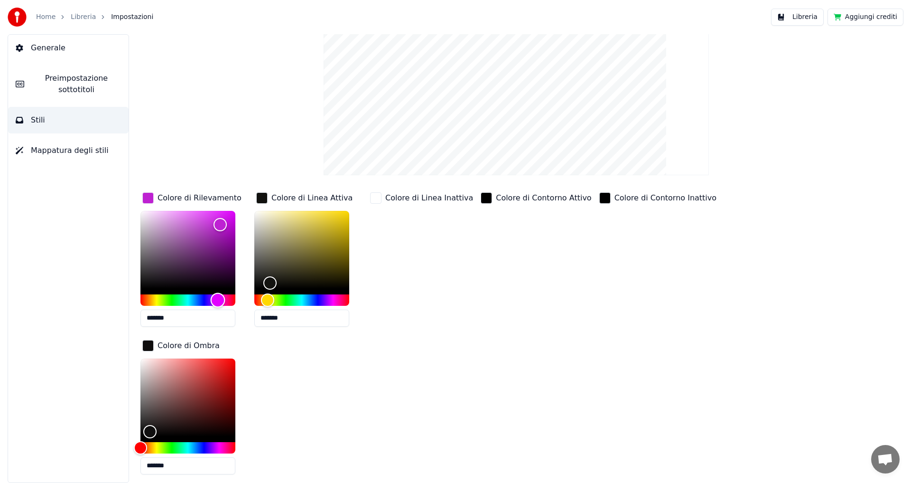
scroll to position [132, 0]
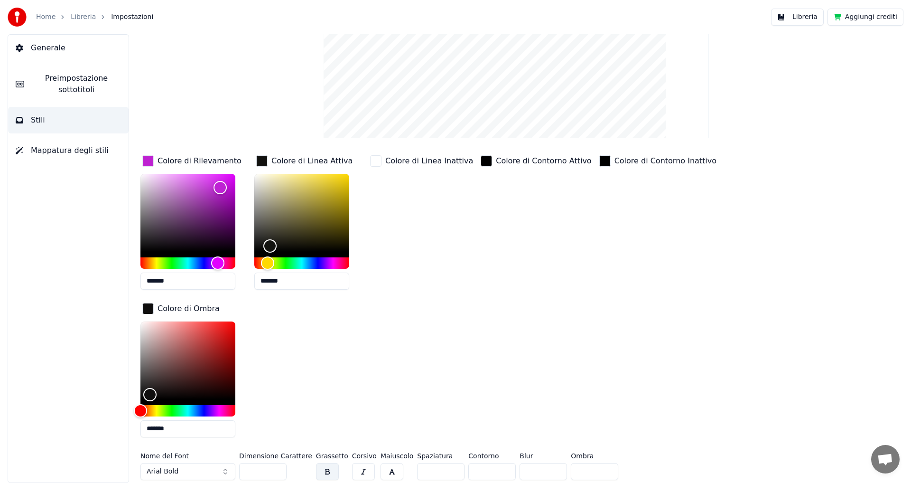
click at [223, 474] on button "Arial Bold" at bounding box center [188, 471] width 95 height 17
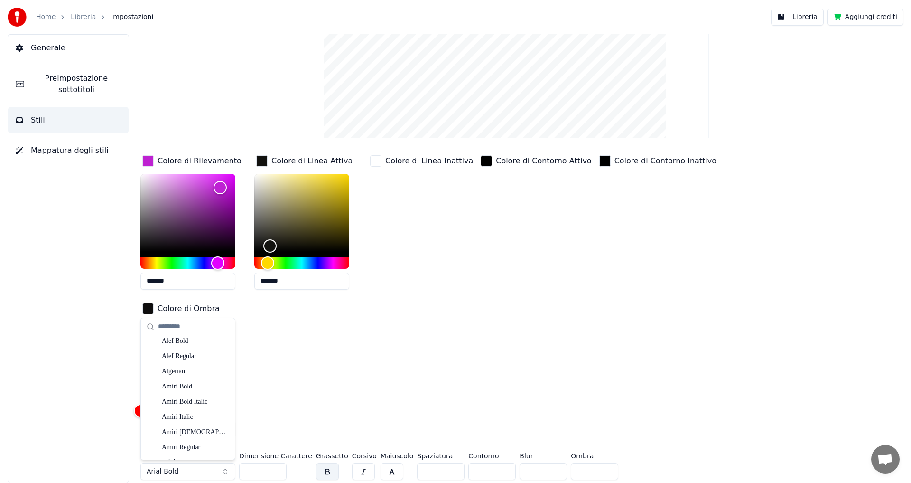
scroll to position [142, 0]
click at [194, 430] on div "Arial Black" at bounding box center [195, 429] width 67 height 9
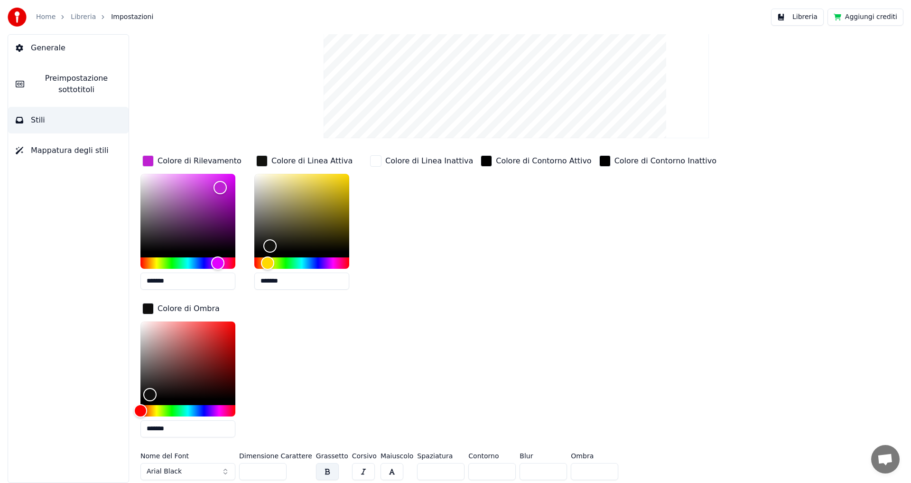
click at [276, 473] on input "**" at bounding box center [262, 471] width 47 height 17
click at [277, 469] on input "**" at bounding box center [262, 471] width 47 height 17
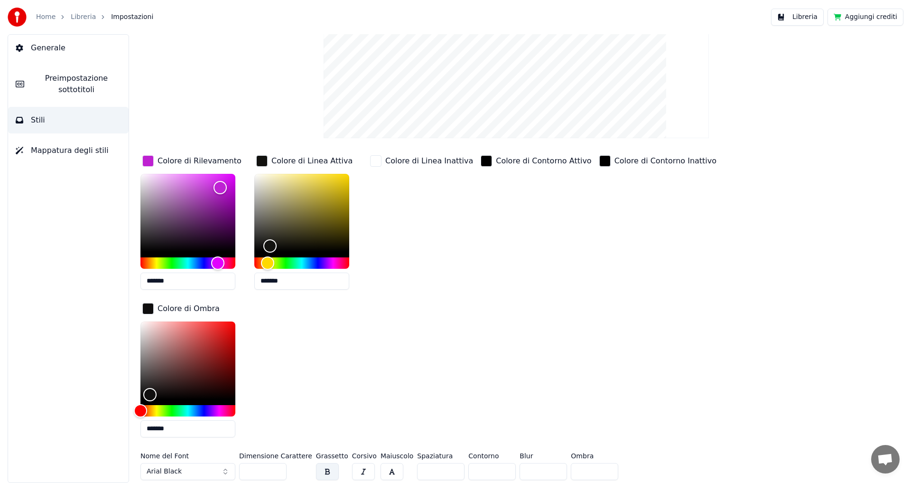
click at [277, 469] on input "***" at bounding box center [262, 471] width 47 height 17
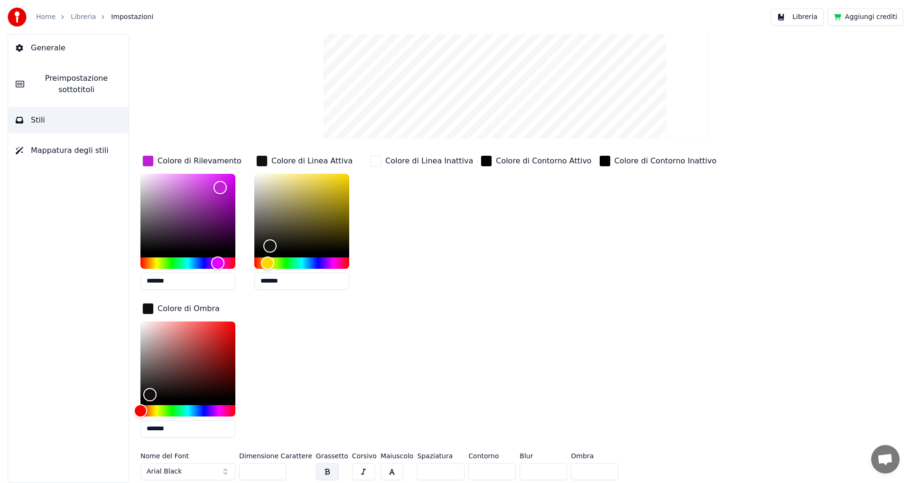
click at [277, 469] on input "***" at bounding box center [262, 471] width 47 height 17
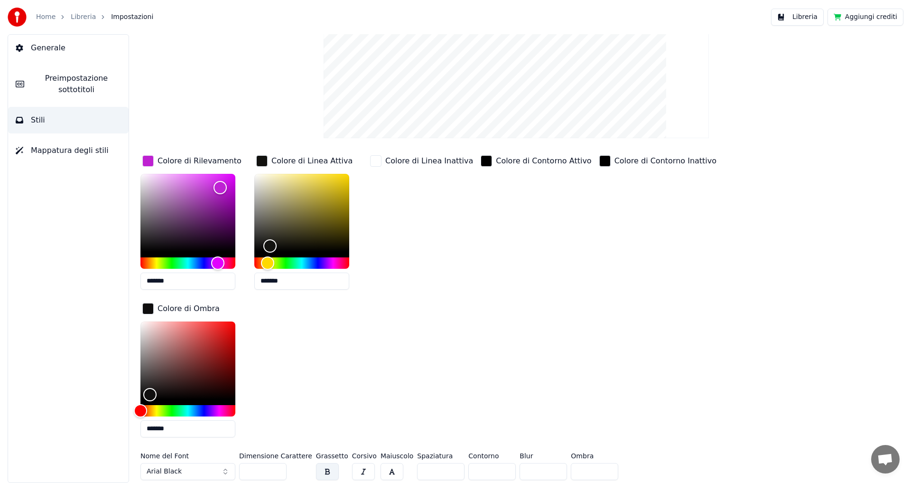
click at [277, 469] on input "***" at bounding box center [262, 471] width 47 height 17
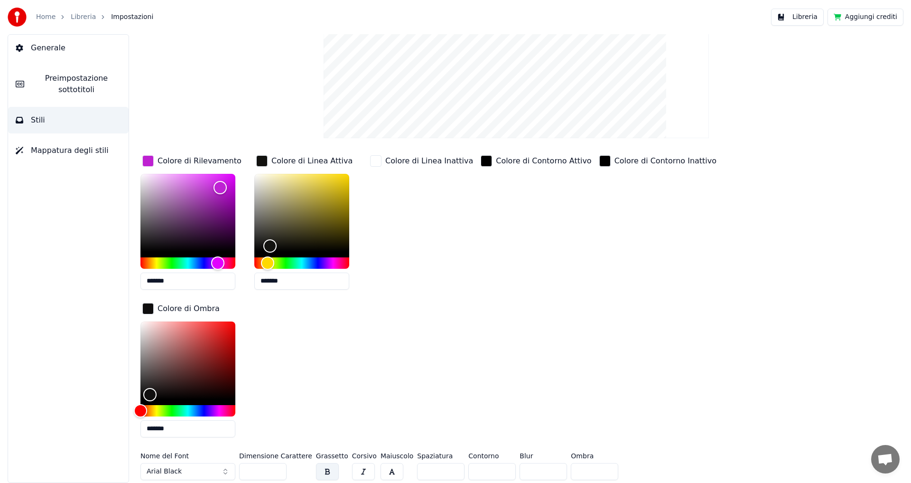
click at [277, 469] on input "***" at bounding box center [262, 471] width 47 height 17
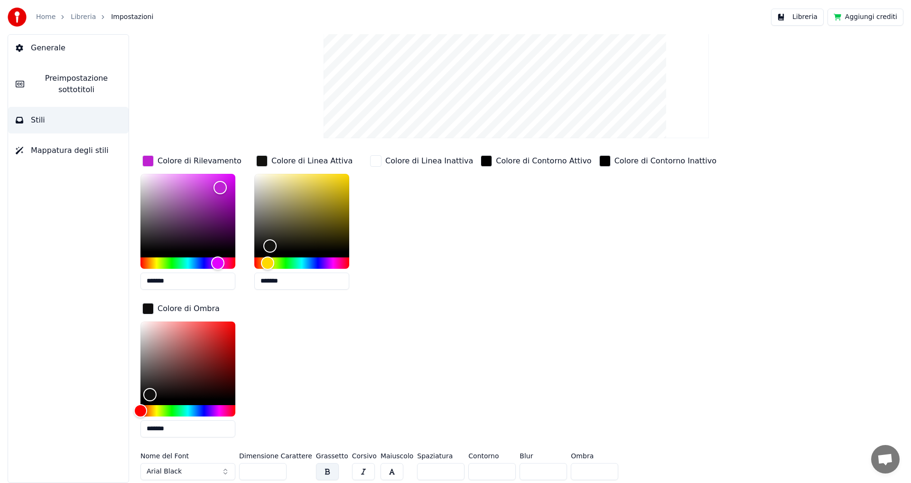
click at [277, 469] on input "***" at bounding box center [262, 471] width 47 height 17
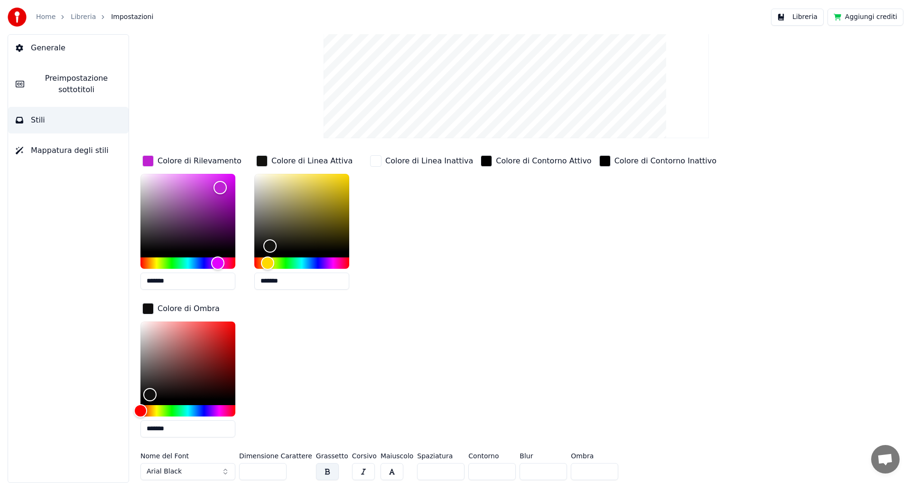
click at [277, 469] on input "***" at bounding box center [262, 471] width 47 height 17
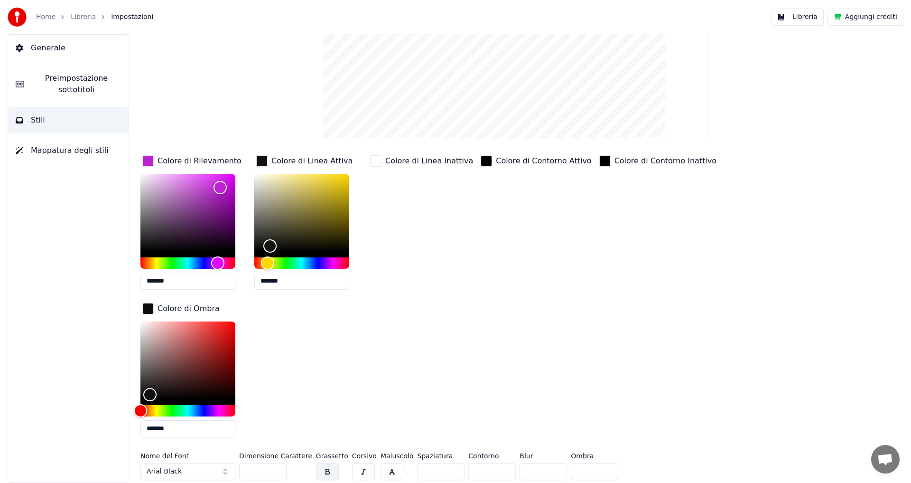
type input "***"
click at [277, 469] on input "***" at bounding box center [262, 471] width 47 height 17
click at [316, 472] on button "button" at bounding box center [327, 471] width 23 height 17
click at [318, 471] on button "button" at bounding box center [327, 471] width 23 height 17
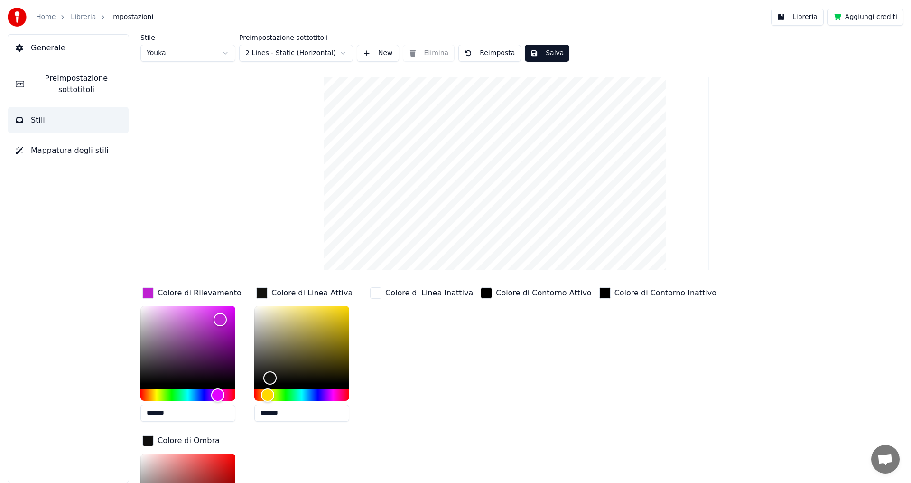
click at [374, 291] on div "button" at bounding box center [375, 292] width 11 height 11
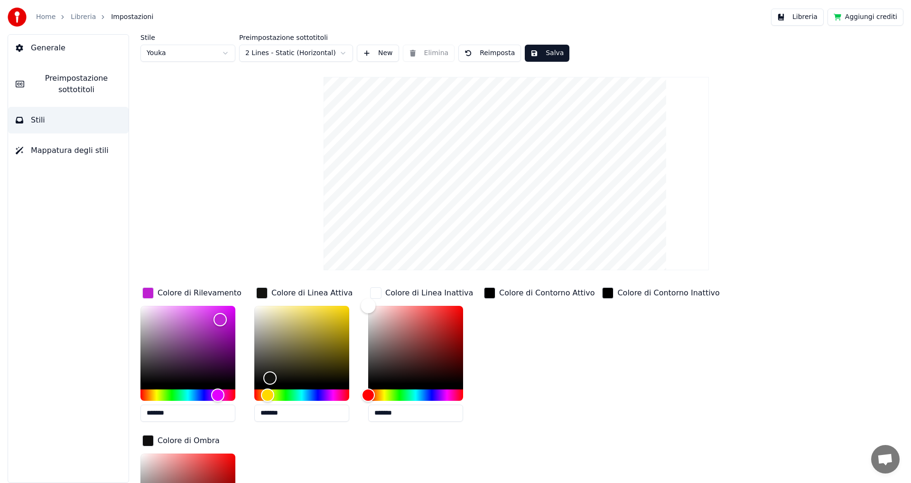
click at [392, 372] on div "Color" at bounding box center [415, 345] width 95 height 78
drag, startPoint x: 392, startPoint y: 372, endPoint x: 442, endPoint y: 325, distance: 68.8
click at [442, 325] on div "Color" at bounding box center [442, 326] width 15 height 15
drag, startPoint x: 442, startPoint y: 325, endPoint x: 385, endPoint y: 367, distance: 70.6
click at [385, 367] on div "Color" at bounding box center [385, 367] width 15 height 15
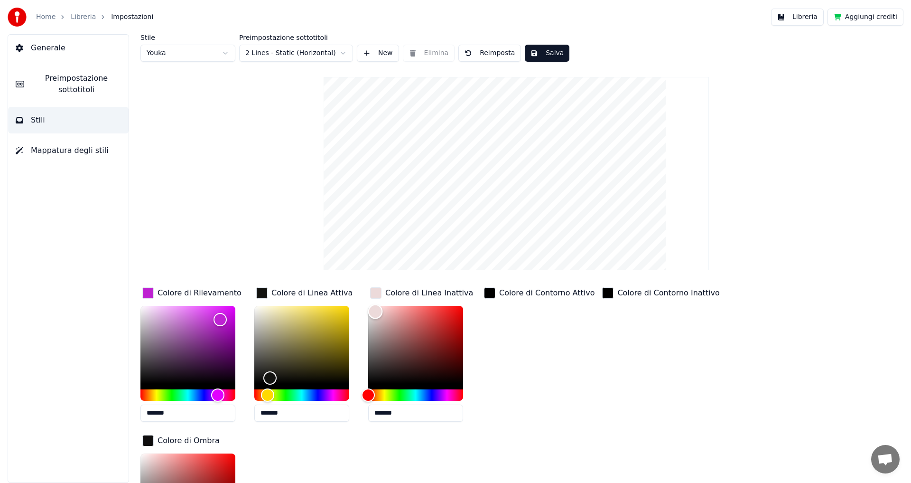
type input "*******"
drag, startPoint x: 385, startPoint y: 367, endPoint x: 375, endPoint y: 313, distance: 54.9
click at [375, 313] on div "Color" at bounding box center [375, 313] width 15 height 15
click at [487, 290] on div "button" at bounding box center [489, 292] width 11 height 11
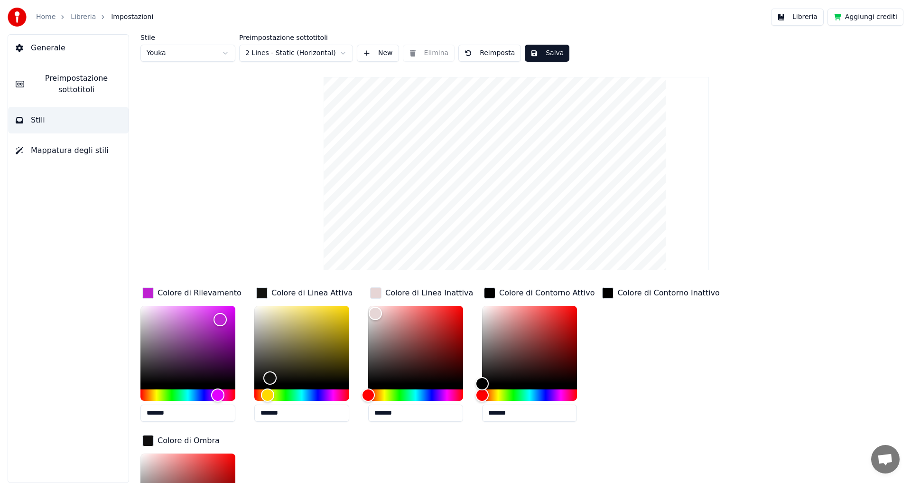
click at [543, 49] on button "Salva" at bounding box center [547, 53] width 45 height 17
click at [550, 55] on button "Salva" at bounding box center [547, 53] width 45 height 17
click at [550, 55] on button "Fatto" at bounding box center [546, 53] width 43 height 17
click at [40, 48] on span "Generale" at bounding box center [48, 47] width 35 height 11
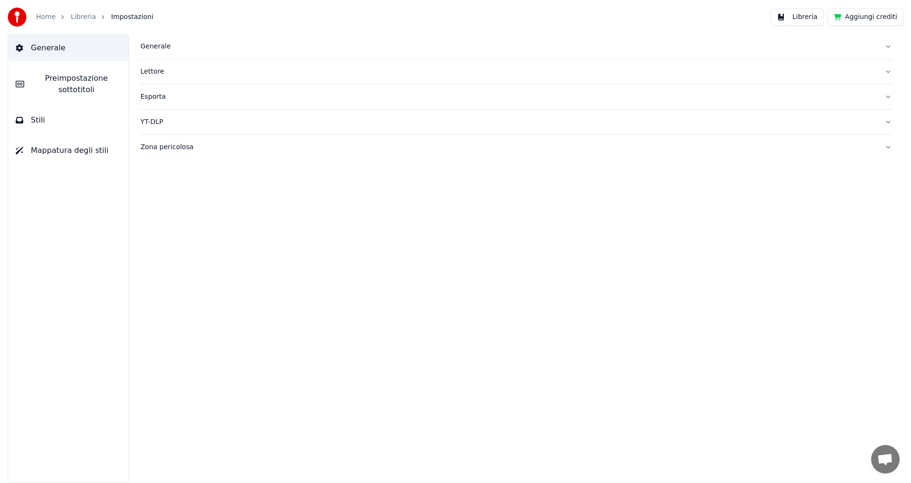
click at [49, 18] on link "Home" at bounding box center [45, 16] width 19 height 9
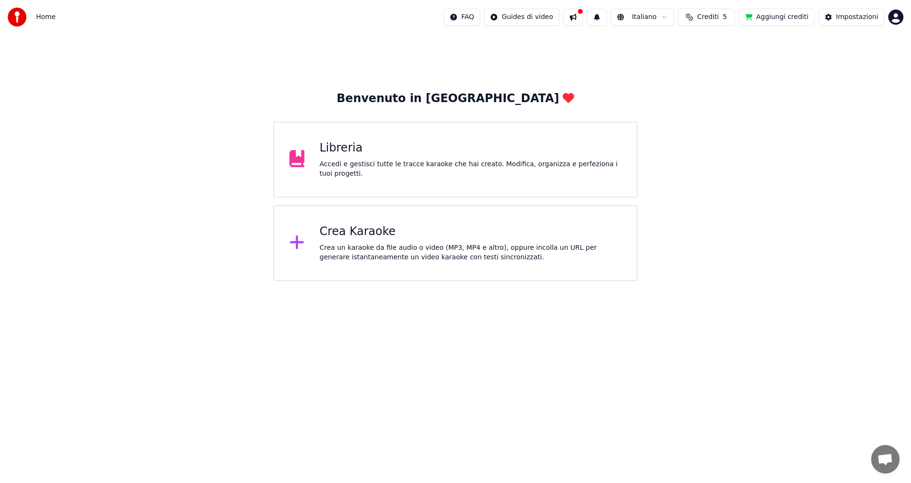
click at [365, 167] on div "Accedi e gestisci tutte le tracce karaoke che hai creato. Modifica, organizza e…" at bounding box center [471, 168] width 302 height 19
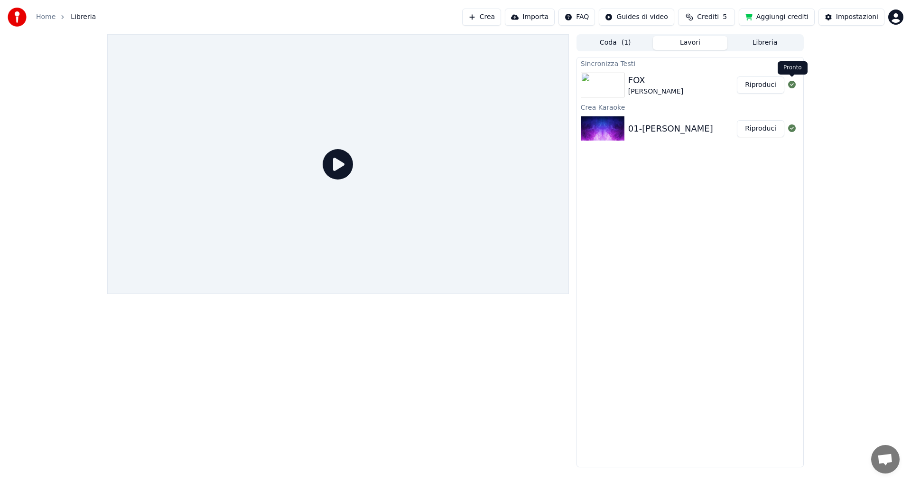
click at [790, 84] on icon at bounding box center [792, 85] width 8 height 8
click at [626, 81] on div at bounding box center [604, 85] width 47 height 25
click at [334, 163] on icon at bounding box center [338, 164] width 30 height 30
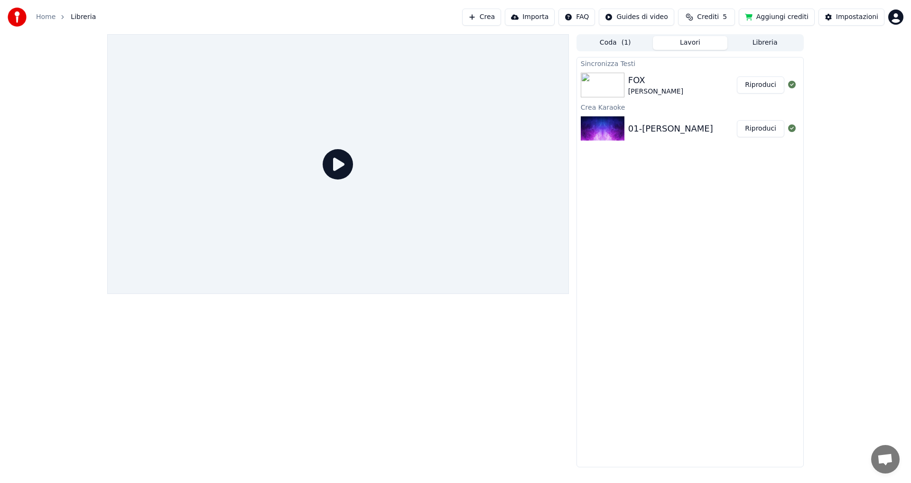
click at [334, 163] on icon at bounding box center [338, 164] width 30 height 30
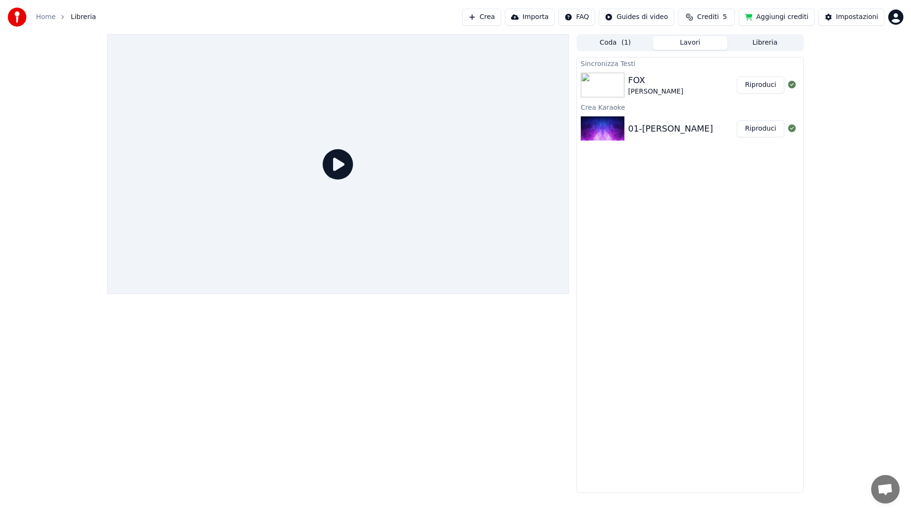
click at [353, 179] on icon at bounding box center [338, 164] width 30 height 30
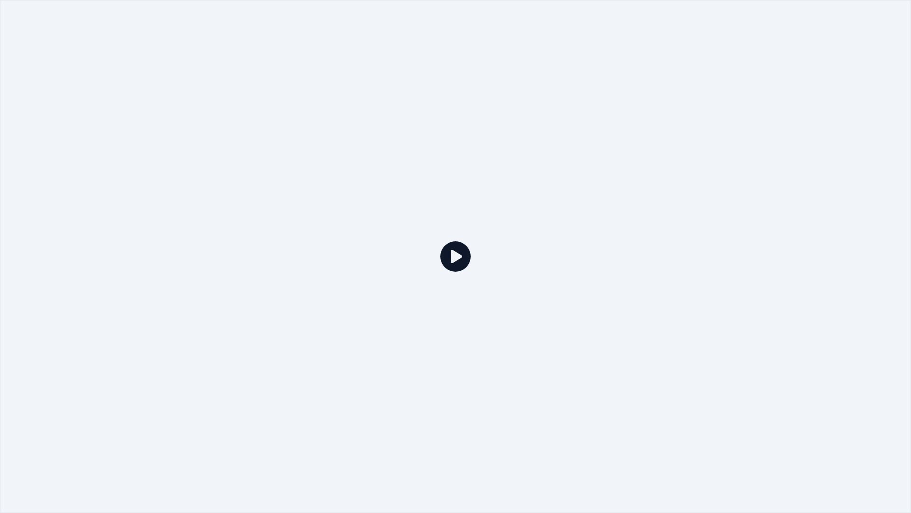
click at [458, 261] on icon at bounding box center [455, 256] width 30 height 30
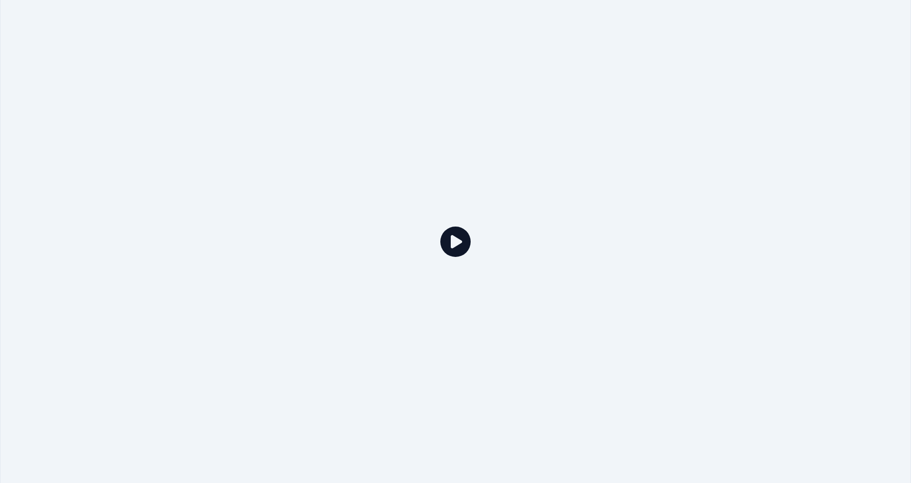
click at [458, 250] on div at bounding box center [455, 241] width 911 height 513
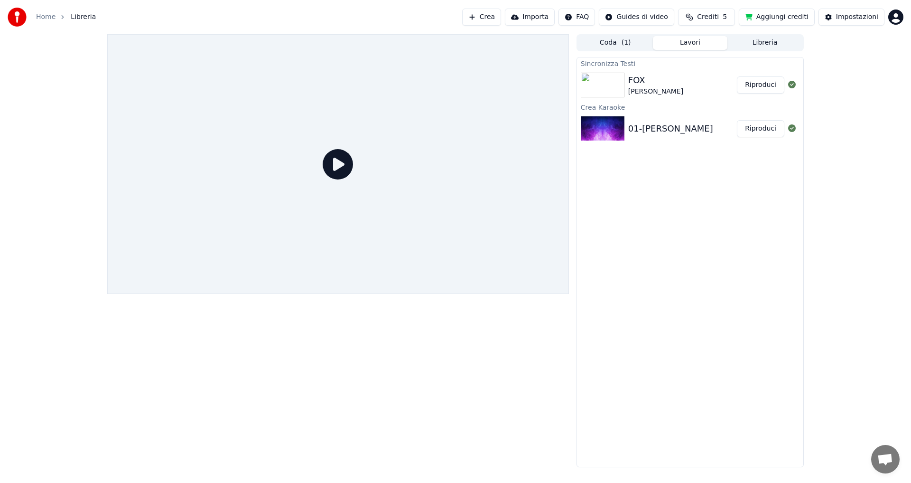
click at [770, 86] on button "Riproduci" at bounding box center [760, 84] width 47 height 17
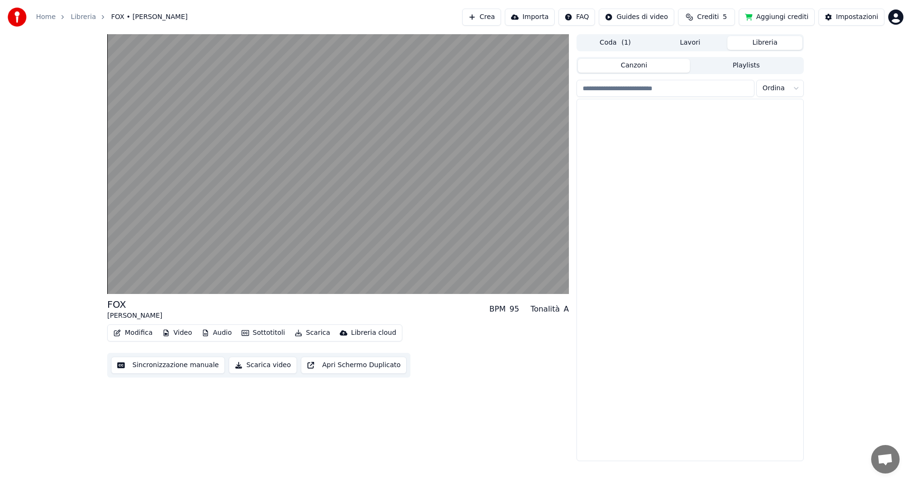
click at [764, 44] on button "Libreria" at bounding box center [765, 43] width 75 height 14
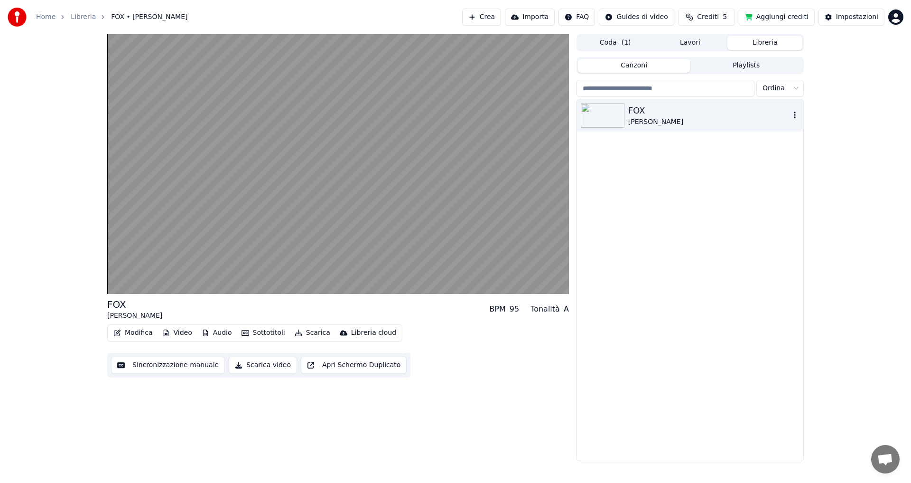
click at [631, 120] on div "[PERSON_NAME]" at bounding box center [709, 121] width 162 height 9
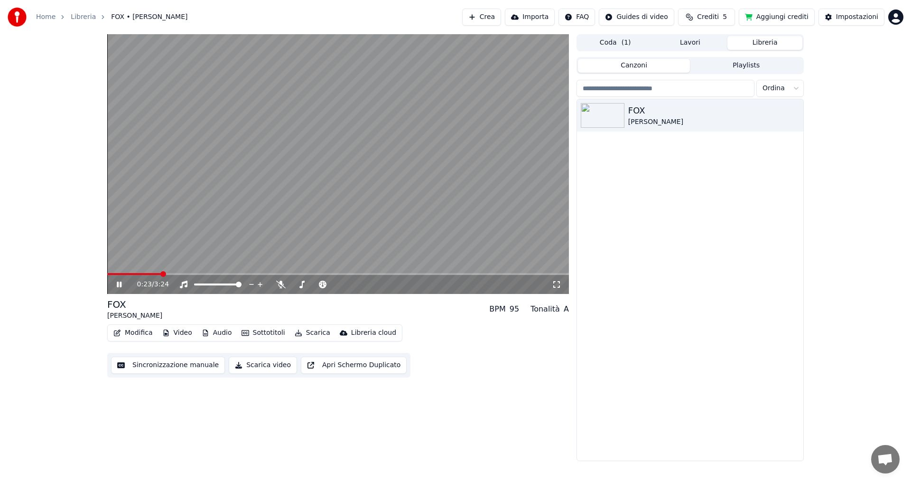
click at [122, 284] on icon at bounding box center [126, 285] width 22 height 8
click at [754, 44] on button "Libreria" at bounding box center [765, 43] width 75 height 14
click at [698, 42] on button "Lavori" at bounding box center [690, 43] width 75 height 14
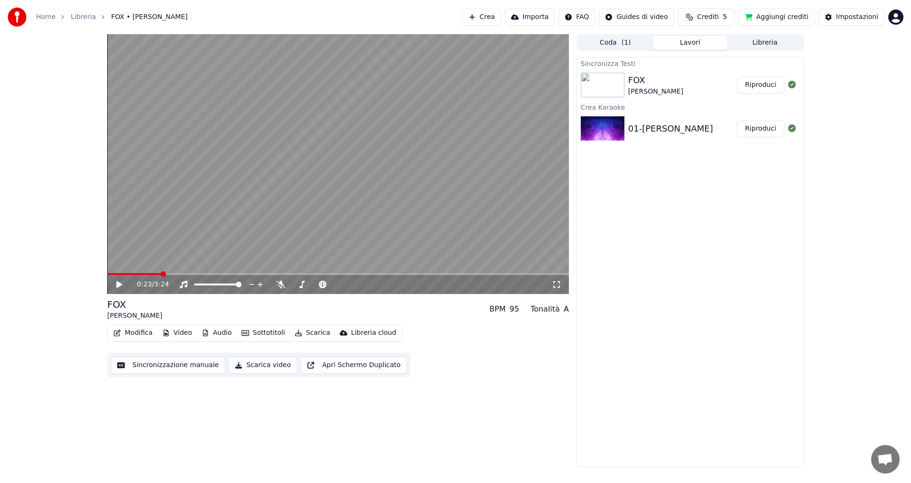
click at [644, 133] on div "01-[PERSON_NAME]" at bounding box center [670, 128] width 85 height 13
click at [629, 88] on div "[PERSON_NAME]" at bounding box center [655, 91] width 55 height 9
click at [766, 88] on button "Riproduci" at bounding box center [760, 84] width 47 height 17
click at [116, 283] on icon at bounding box center [126, 285] width 22 height 8
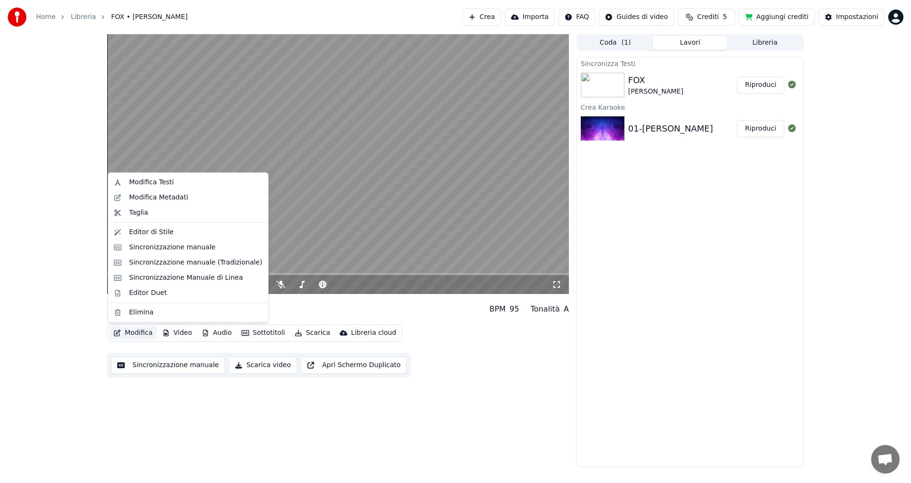
click at [135, 330] on button "Modifica" at bounding box center [133, 332] width 47 height 13
click at [151, 178] on div "Modifica Testi" at bounding box center [151, 182] width 45 height 9
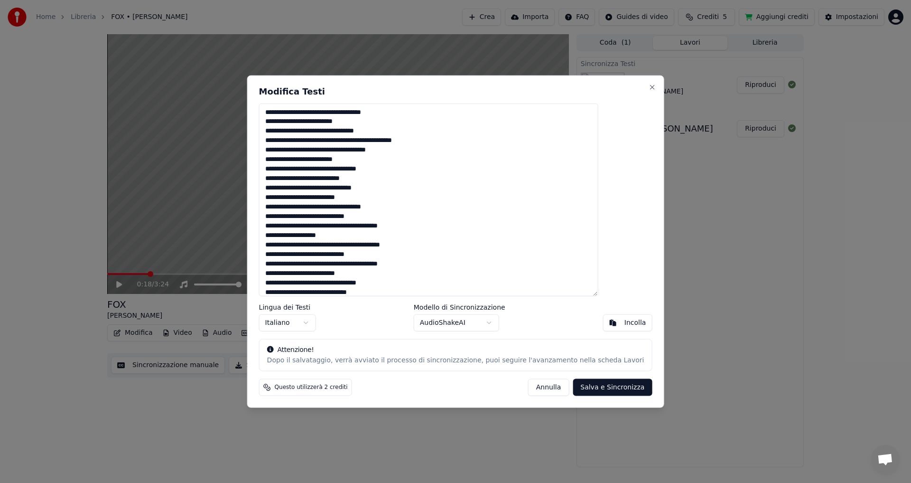
click at [573, 384] on button "Salva e Sincronizza" at bounding box center [612, 387] width 79 height 17
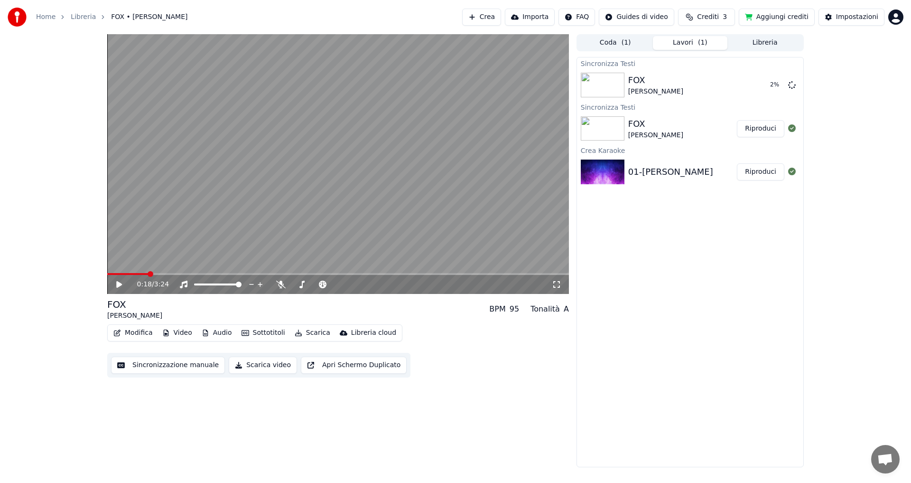
click at [626, 125] on div at bounding box center [604, 128] width 47 height 25
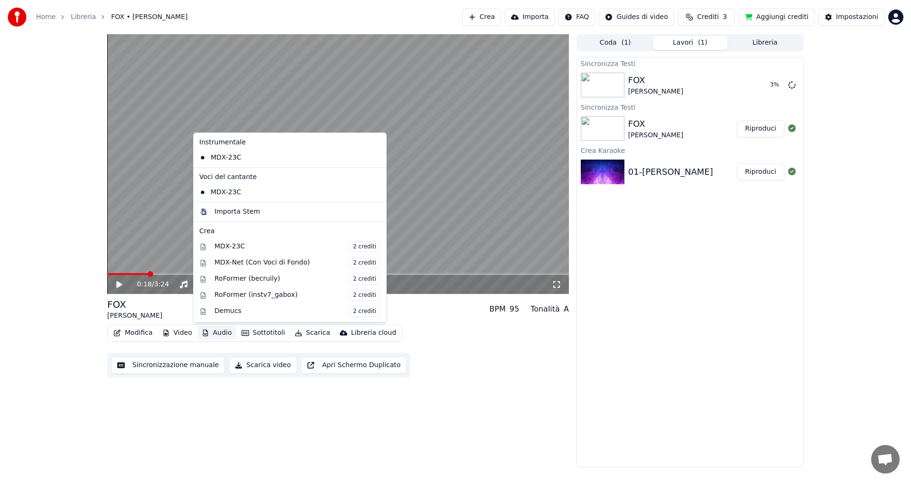
click at [198, 337] on button "Audio" at bounding box center [217, 332] width 38 height 13
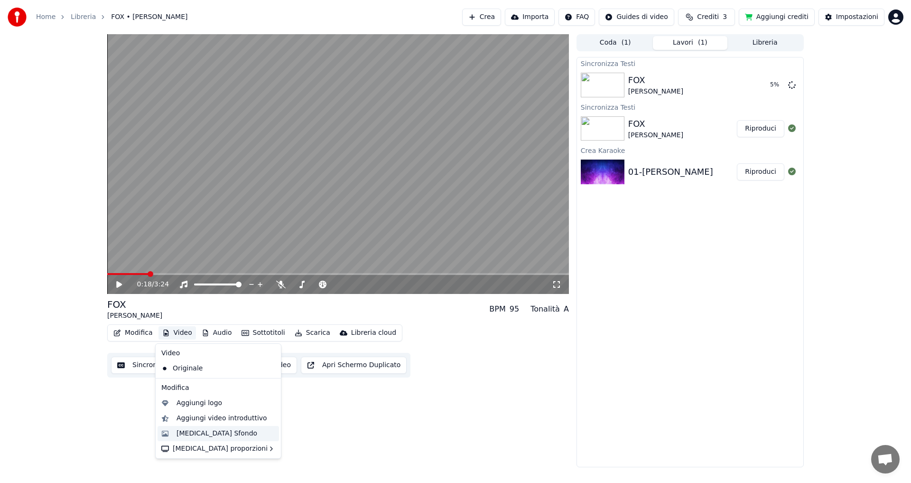
click at [201, 433] on div "[MEDICAL_DATA] Sfondo" at bounding box center [217, 433] width 81 height 9
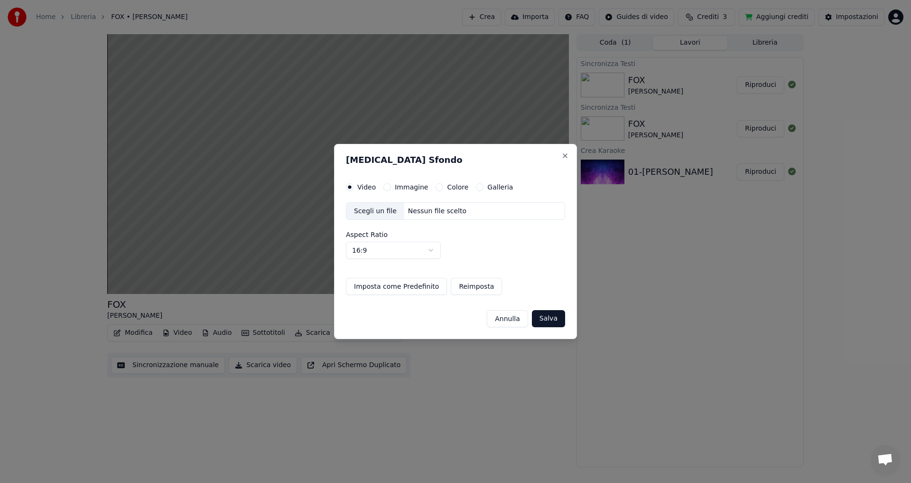
click at [369, 211] on div "Scegli un file" at bounding box center [376, 211] width 58 height 17
click at [379, 186] on div "Video Immagine Colore Galleria" at bounding box center [429, 187] width 167 height 8
click at [390, 189] on div "Immagine" at bounding box center [406, 187] width 45 height 8
click at [381, 185] on div "Video Immagine Colore Galleria" at bounding box center [429, 187] width 167 height 8
click at [384, 186] on button "Immagine" at bounding box center [388, 187] width 8 height 8
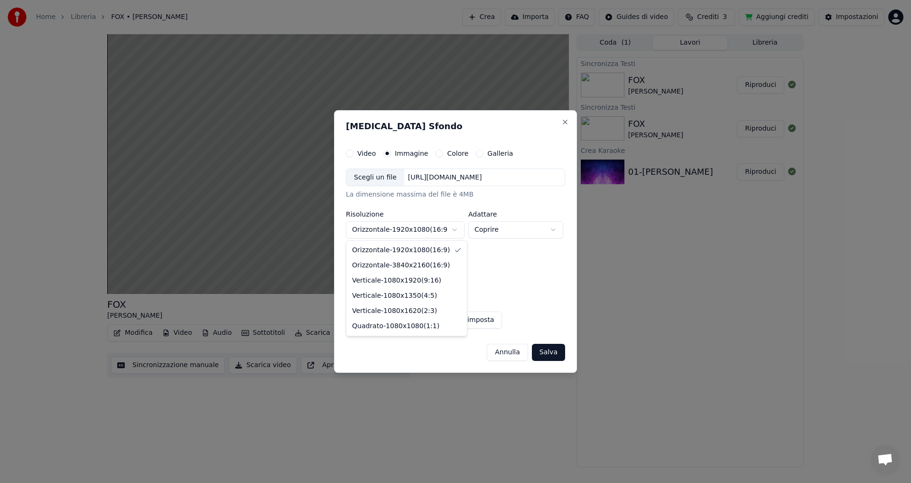
click at [455, 233] on body "**********" at bounding box center [455, 241] width 911 height 483
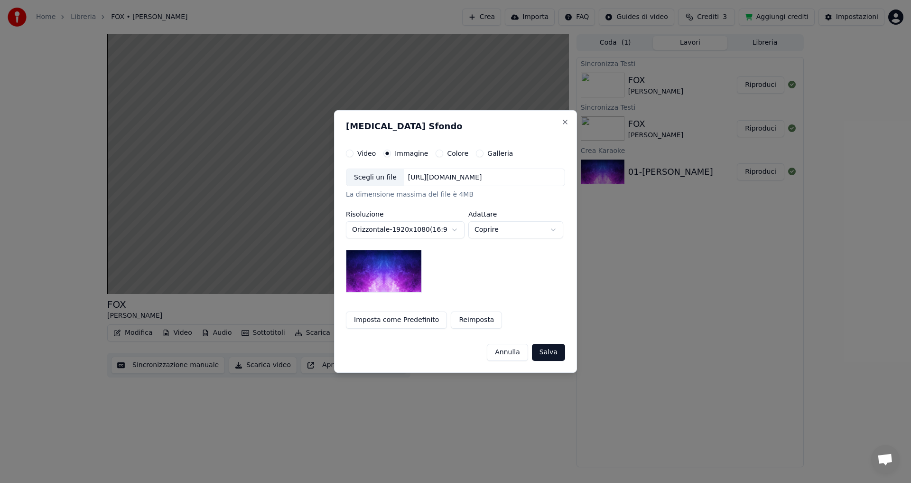
click at [514, 228] on body "**********" at bounding box center [455, 241] width 911 height 483
click at [461, 304] on body "**********" at bounding box center [455, 241] width 911 height 483
click at [497, 232] on body "**********" at bounding box center [455, 241] width 911 height 483
select select "****"
click at [437, 154] on button "Colore" at bounding box center [440, 154] width 8 height 8
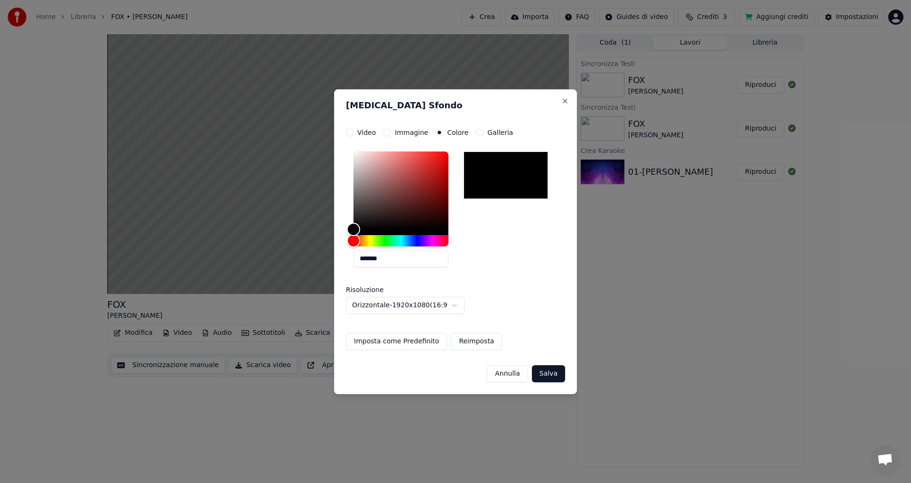
click at [504, 169] on div at bounding box center [506, 174] width 84 height 47
type input "*******"
drag, startPoint x: 352, startPoint y: 229, endPoint x: 361, endPoint y: 226, distance: 9.5
click at [361, 226] on div "Color" at bounding box center [361, 226] width 15 height 15
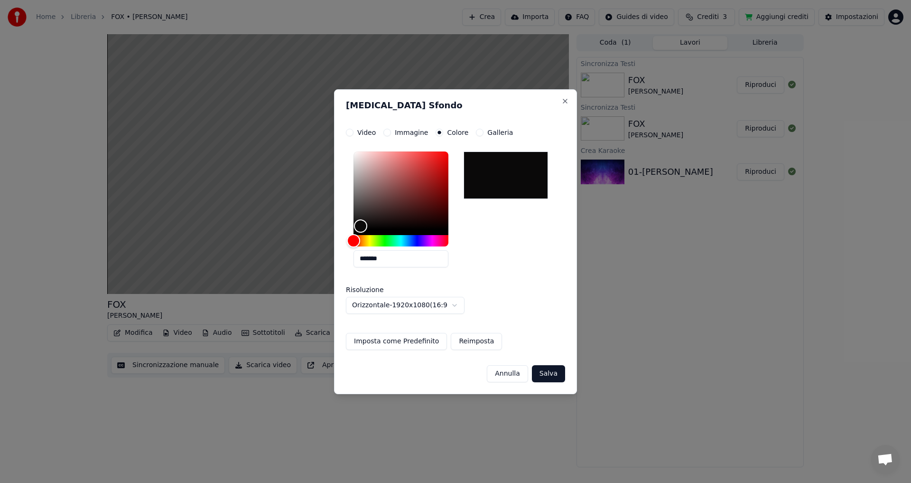
click at [542, 372] on button "Salva" at bounding box center [548, 373] width 33 height 17
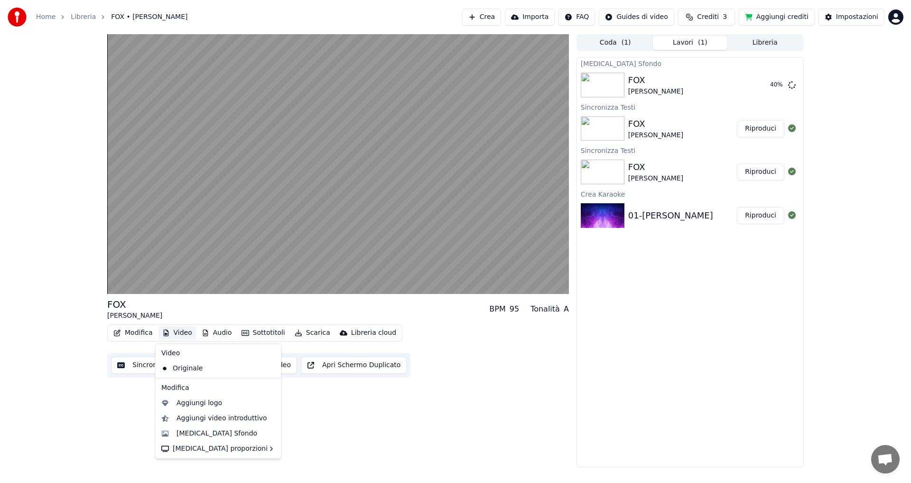
click at [169, 332] on button "Video" at bounding box center [177, 332] width 37 height 13
click at [216, 435] on div "[MEDICAL_DATA] Sfondo" at bounding box center [217, 433] width 81 height 9
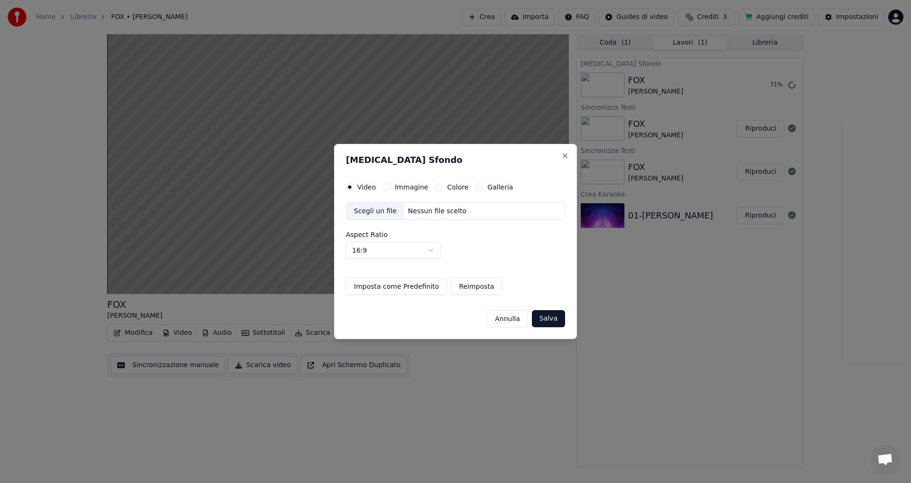
click at [436, 187] on button "Colore" at bounding box center [440, 187] width 8 height 8
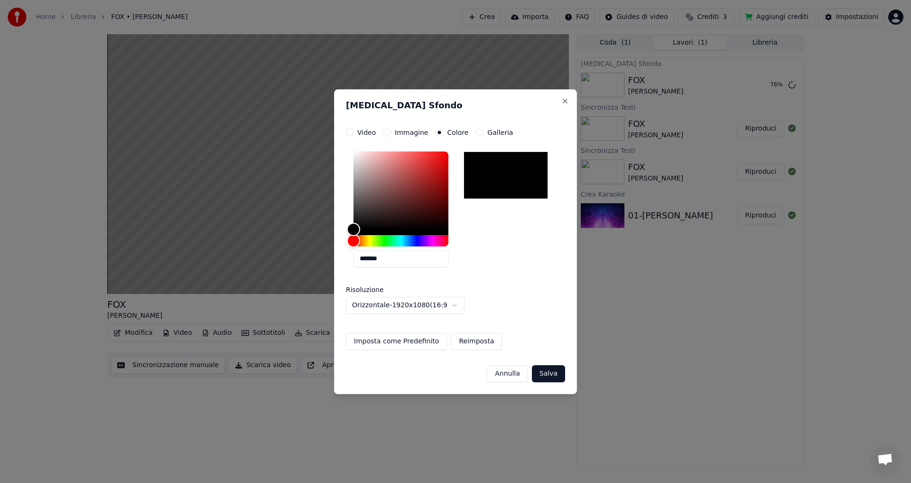
click at [493, 177] on div at bounding box center [506, 174] width 84 height 47
click at [493, 169] on div at bounding box center [506, 174] width 84 height 47
click at [547, 371] on button "Salva" at bounding box center [548, 373] width 33 height 17
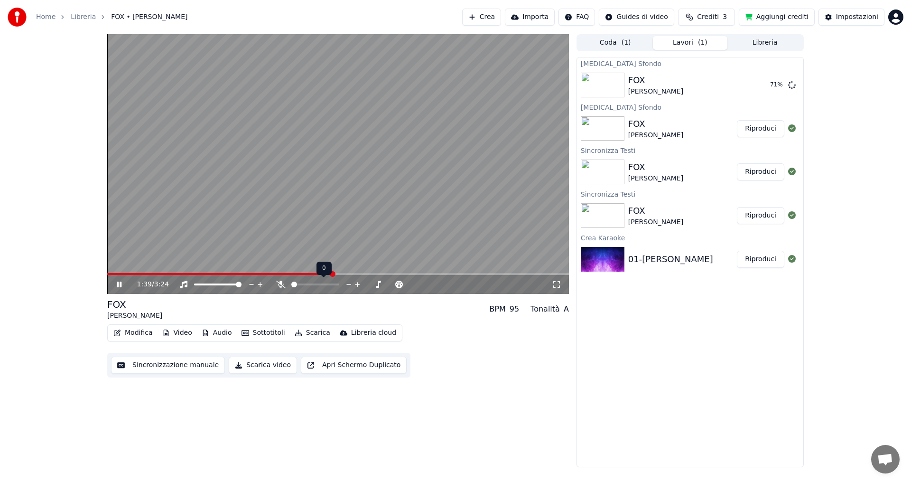
click at [281, 283] on icon at bounding box center [280, 285] width 9 height 8
click at [189, 364] on button "Sincronizzazione manuale" at bounding box center [168, 364] width 114 height 17
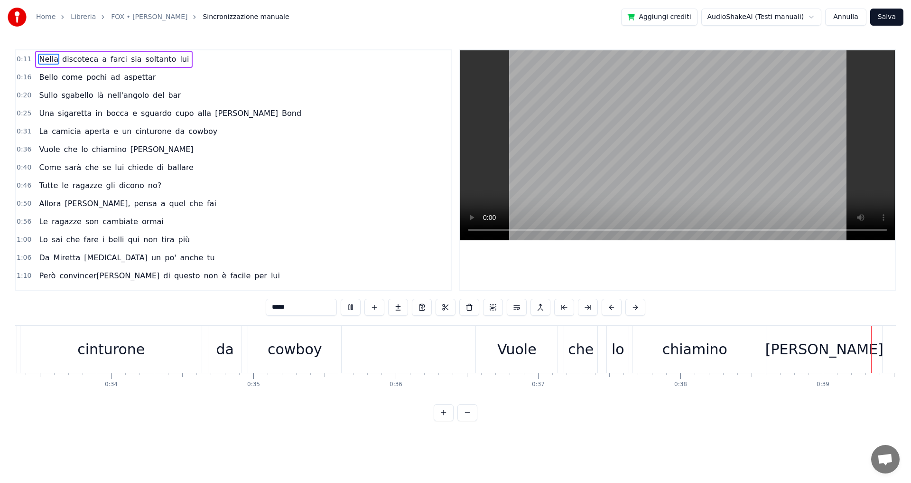
scroll to position [0, 5540]
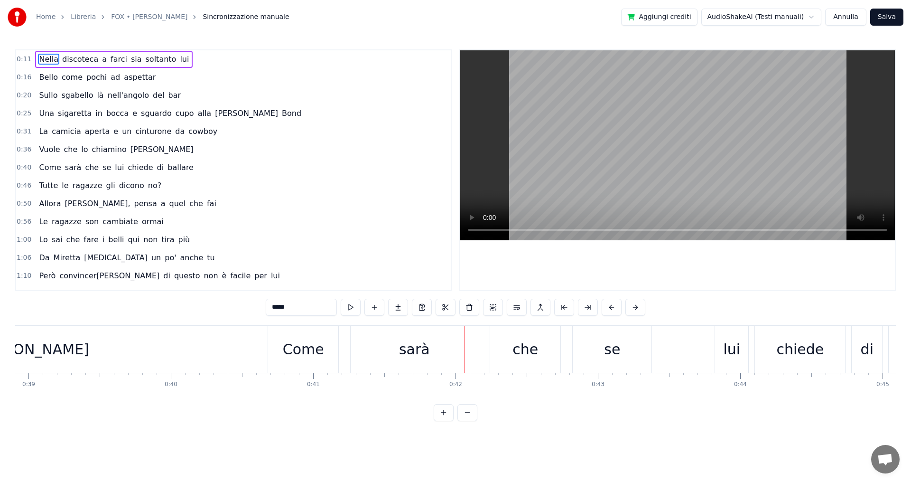
click at [891, 21] on button "Salva" at bounding box center [887, 17] width 33 height 17
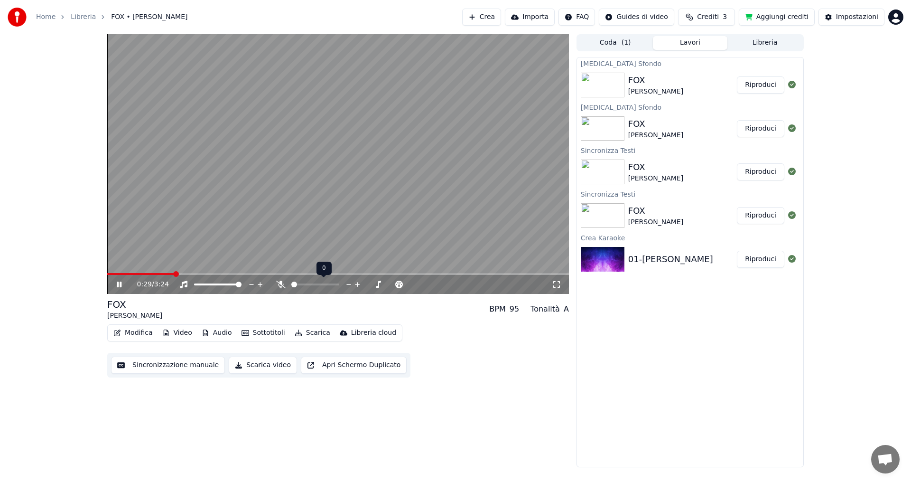
click at [291, 284] on span at bounding box center [294, 284] width 6 height 6
click at [120, 284] on icon at bounding box center [119, 284] width 5 height 6
click at [256, 366] on button "Scarica video" at bounding box center [263, 364] width 68 height 17
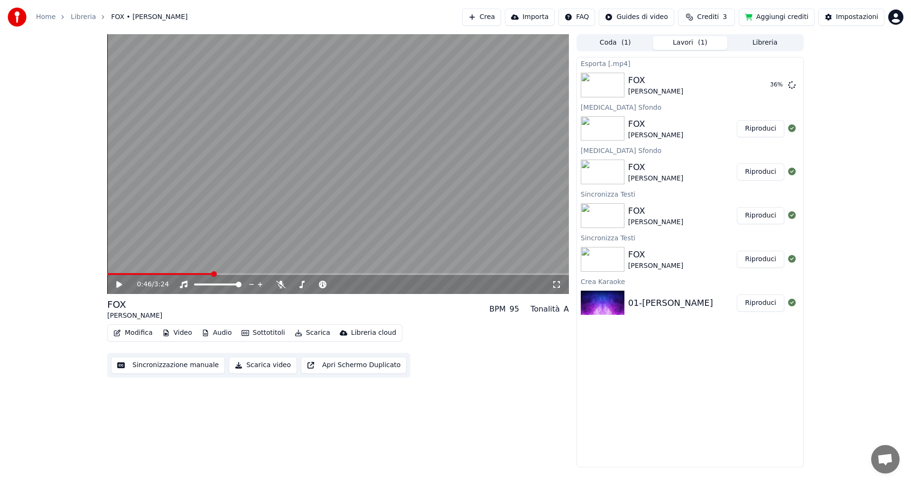
click at [782, 21] on button "Aggiungi crediti" at bounding box center [777, 17] width 76 height 17
click at [761, 85] on button "Mostra" at bounding box center [765, 84] width 39 height 17
click at [903, 19] on html "Home Libreria FOX • [PERSON_NAME] Importa FAQ Guides di video Crediti 3 Aggiung…" at bounding box center [455, 241] width 911 height 483
click at [822, 105] on span "Esci" at bounding box center [825, 109] width 13 height 9
